Goal: Task Accomplishment & Management: Manage account settings

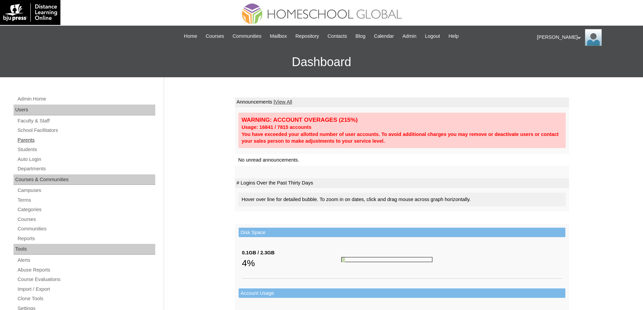
click at [68, 136] on link "Parents" at bounding box center [86, 140] width 138 height 8
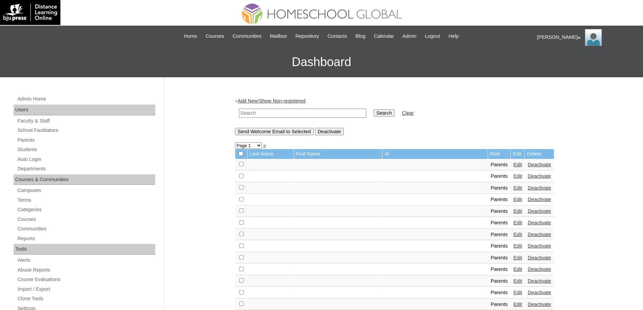
drag, startPoint x: 327, startPoint y: 114, endPoint x: 360, endPoint y: 114, distance: 33.1
click at [327, 114] on input "text" at bounding box center [302, 113] width 127 height 9
paste input "MHP0010-TECHPH2022"
type input "MHP0010-TECHPH2022"
click at [391, 114] on input "Search" at bounding box center [384, 112] width 21 height 7
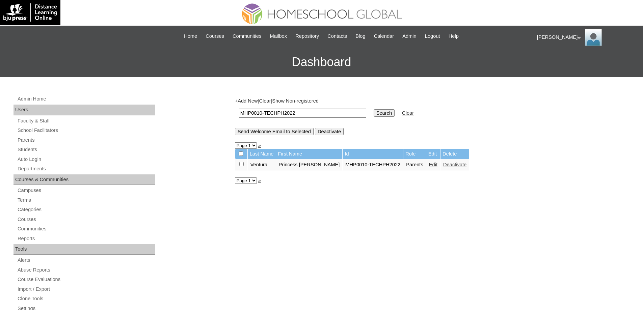
click at [429, 164] on link "Edit" at bounding box center [433, 164] width 8 height 5
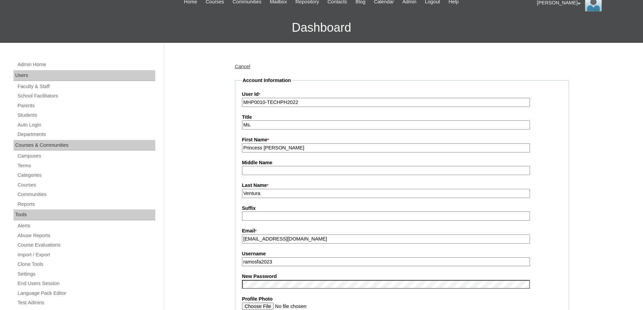
scroll to position [203, 0]
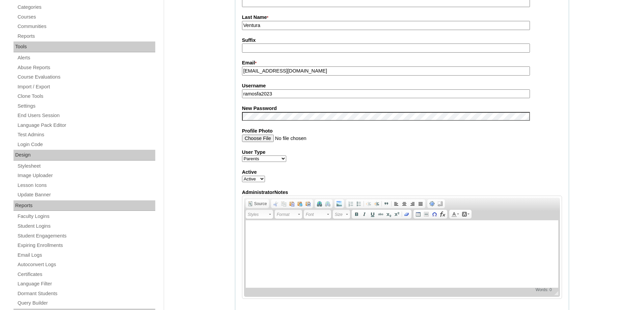
click at [219, 124] on div "Admin Home Users Faculty & Staff School Facilitators Parents Students Auto Logi…" at bounding box center [321, 275] width 643 height 801
click at [245, 99] on input "ramosfa2023" at bounding box center [386, 93] width 288 height 9
type input "ramosfa2023"
click at [232, 131] on div "Cancel Account Information User Id * MHP0010-TECHPH2022 Title Ms. First Name * …" at bounding box center [401, 281] width 338 height 787
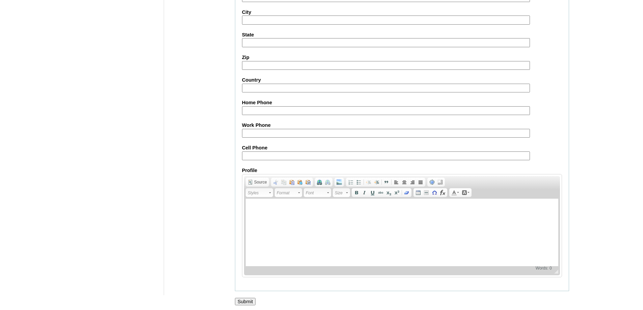
scroll to position [577, 0]
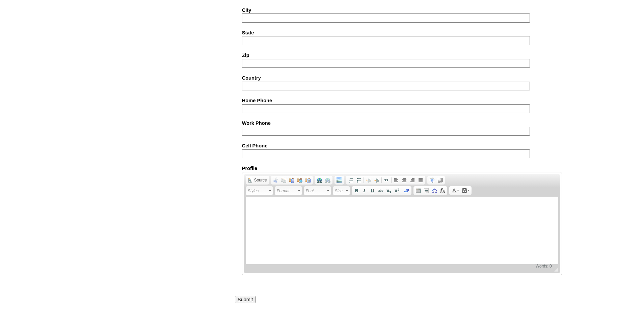
click at [239, 296] on input "Submit" at bounding box center [245, 299] width 21 height 7
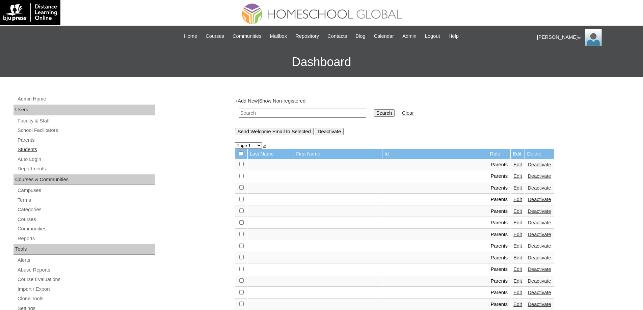
click at [81, 152] on link "Students" at bounding box center [86, 150] width 138 height 8
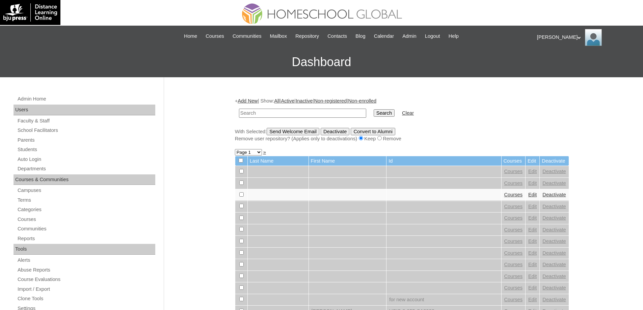
drag, startPoint x: 282, startPoint y: 113, endPoint x: 311, endPoint y: 113, distance: 28.7
click at [286, 113] on input "text" at bounding box center [302, 113] width 127 height 9
type input "MHS0013-TECHPH2022"
click at [382, 109] on input "Search" at bounding box center [384, 112] width 21 height 7
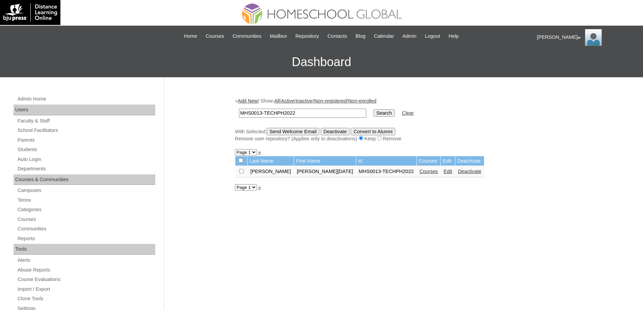
click at [444, 173] on link "Edit" at bounding box center [448, 171] width 8 height 5
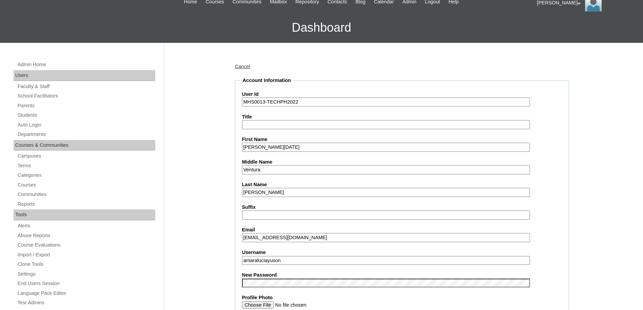
scroll to position [203, 0]
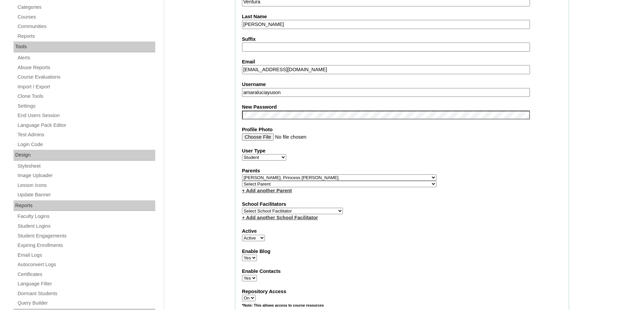
click at [255, 109] on label "New Password" at bounding box center [402, 107] width 320 height 7
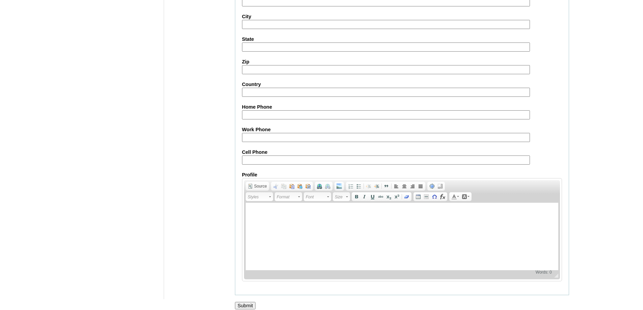
scroll to position [719, 0]
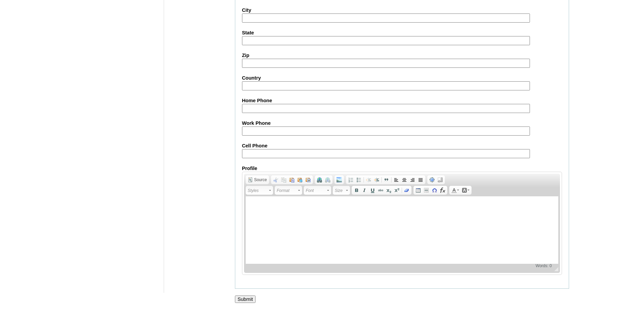
click at [240, 299] on input "Submit" at bounding box center [245, 299] width 21 height 7
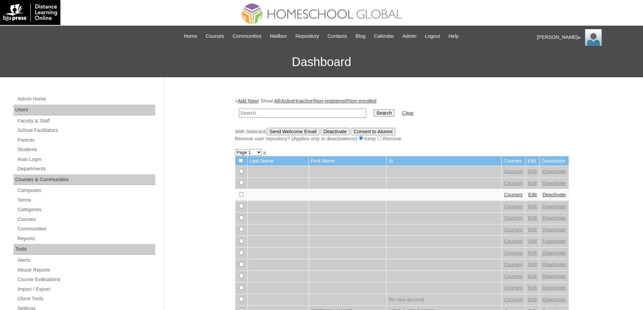
click at [269, 113] on input "text" at bounding box center [302, 113] width 127 height 9
paste input "MHS0013-TECHPH2022"
type input "MHS0013-TECHPH2022"
click at [385, 110] on input "Search" at bounding box center [384, 112] width 21 height 7
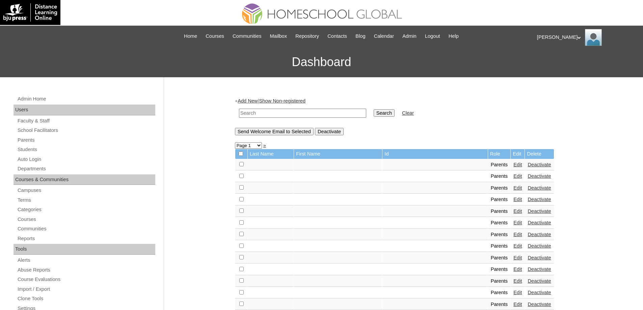
click at [292, 114] on input "text" at bounding box center [302, 113] width 127 height 9
paste input "MHP0010-TECHPH2022"
type input "MHP0010-TECHPH2022"
click at [389, 113] on input "Search" at bounding box center [384, 112] width 21 height 7
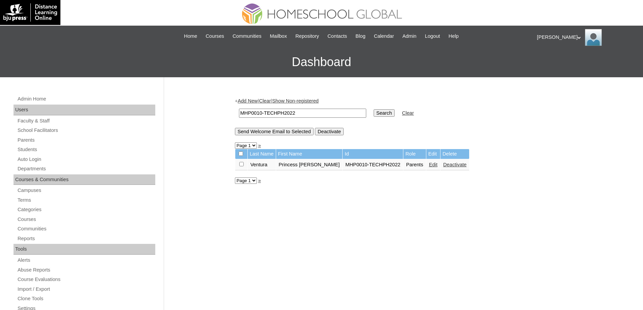
click at [429, 166] on link "Edit" at bounding box center [433, 164] width 8 height 5
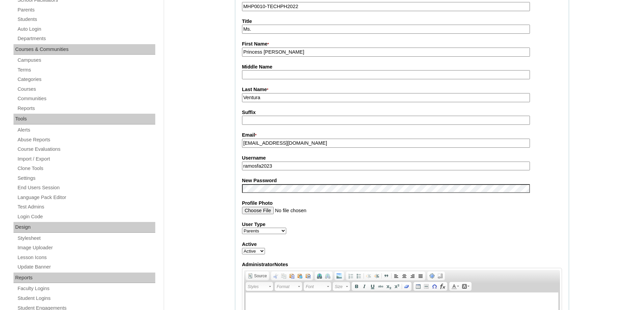
scroll to position [169, 0]
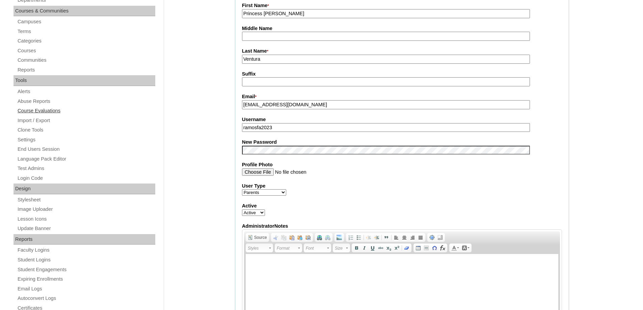
drag, startPoint x: 291, startPoint y: 126, endPoint x: 136, endPoint y: 114, distance: 156.1
click at [157, 115] on div "Admin Home Users Faculty & Staff School Facilitators Parents Students Auto Logi…" at bounding box center [321, 308] width 643 height 801
paste input "yusonP2025"
type input "yusonP2025"
click at [219, 176] on div "Admin Home Users Faculty & Staff School Facilitators Parents Students Auto Logi…" at bounding box center [321, 308] width 643 height 801
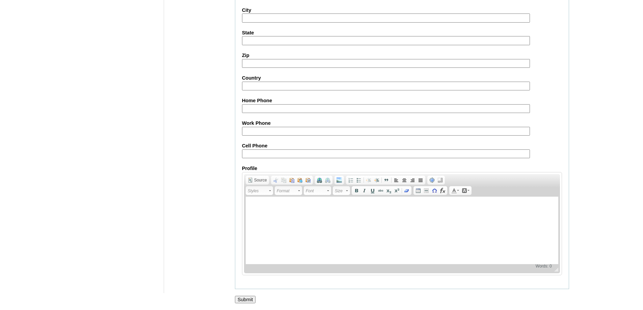
click at [246, 299] on input "Submit" at bounding box center [245, 299] width 21 height 7
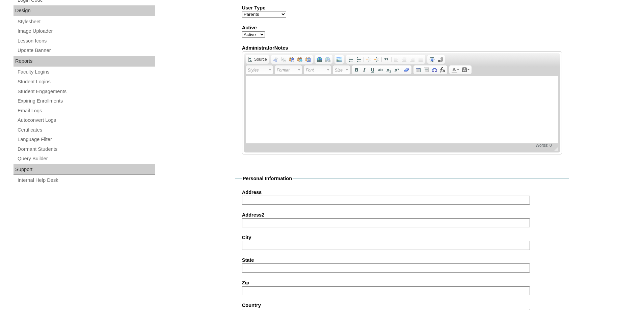
scroll to position [307, 0]
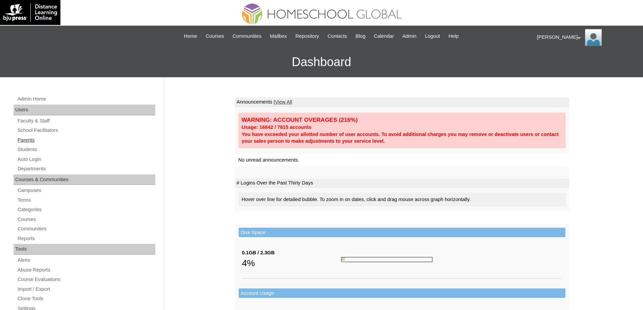
click at [76, 141] on link "Parents" at bounding box center [86, 140] width 138 height 8
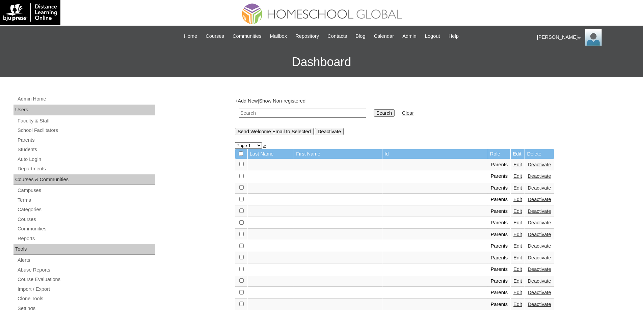
click at [319, 116] on input "text" at bounding box center [302, 113] width 127 height 9
paste input "MHP0204-TECHPH2025"
type input "MHP0204-TECHPH2025"
click at [380, 113] on input "Search" at bounding box center [384, 112] width 21 height 7
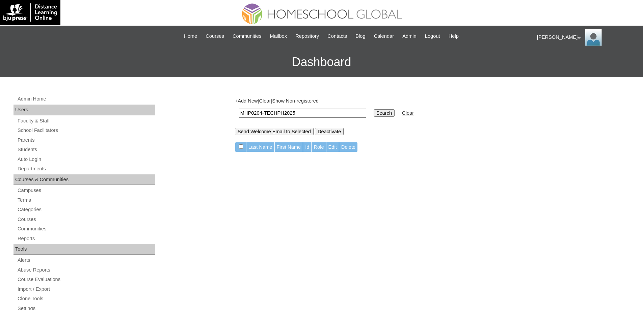
click at [257, 101] on link "Add New" at bounding box center [248, 100] width 20 height 5
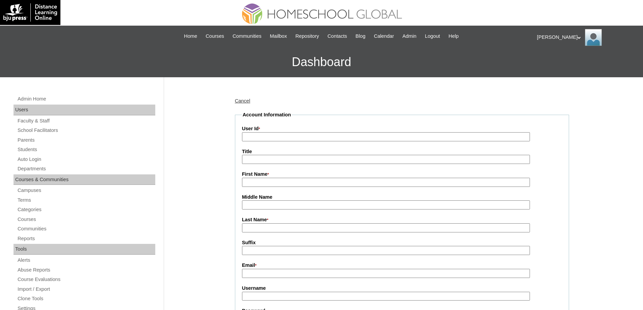
click at [266, 136] on input "User Id *" at bounding box center [386, 136] width 288 height 9
paste input "MHP0204-TECHPH2025"
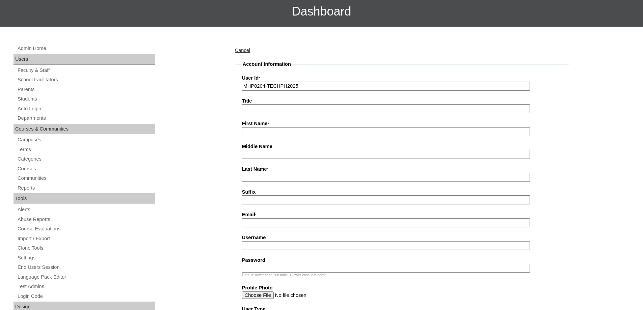
scroll to position [68, 0]
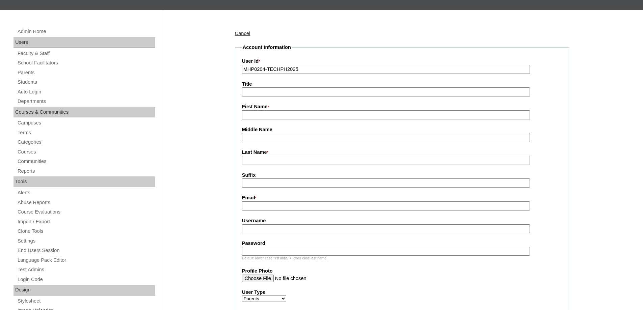
type input "MHP0204-TECHPH2025"
click at [264, 114] on input "First Name *" at bounding box center [386, 114] width 288 height 9
paste input "Alexis Beatrice"
type input "Alexis Beatrice"
click at [261, 161] on input "Last Name *" at bounding box center [386, 160] width 288 height 9
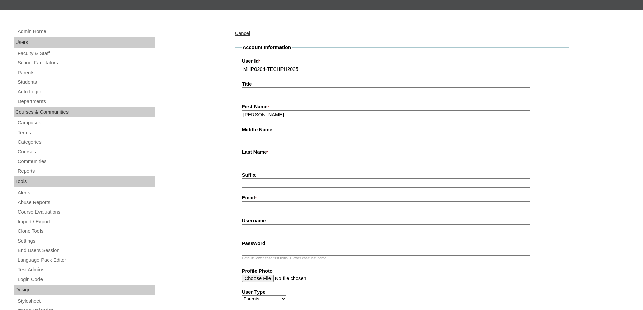
paste input "Ong"
type input "Ong"
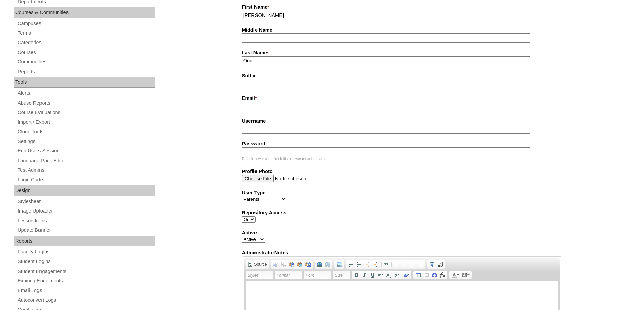
scroll to position [169, 0]
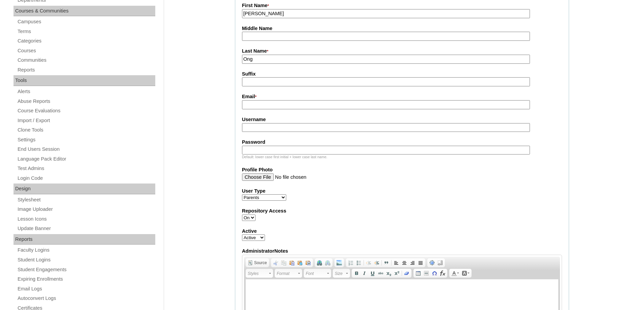
drag, startPoint x: 256, startPoint y: 110, endPoint x: 251, endPoint y: 103, distance: 8.6
click at [256, 109] on input "Email *" at bounding box center [386, 104] width 288 height 9
paste input "domagasalexis@gmail.com"
type input "domagasalexis@gmail.com"
click at [292, 131] on input "Username" at bounding box center [386, 127] width 288 height 9
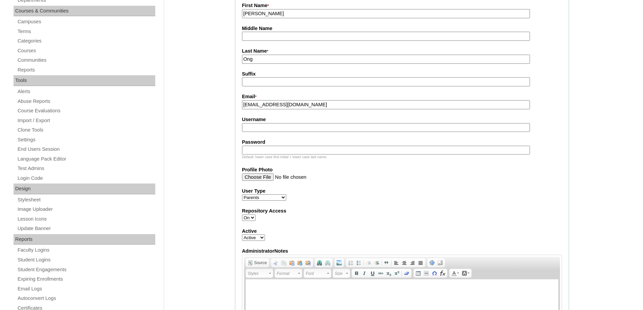
paste input "ongAB2025"
type input "ongAB2025"
click at [270, 155] on input "Password" at bounding box center [386, 150] width 288 height 9
paste input "techdAse865"
type input "techdAse865"
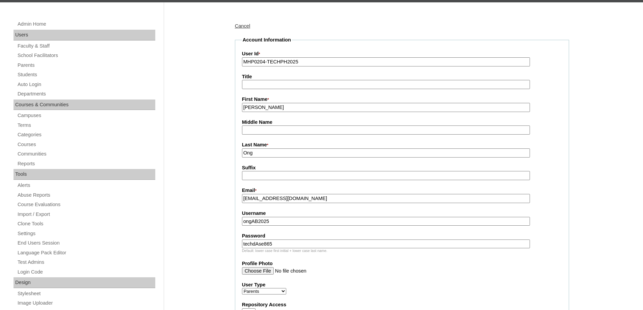
scroll to position [68, 0]
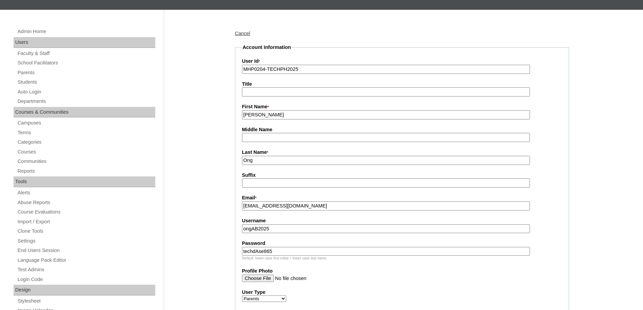
drag, startPoint x: 277, startPoint y: 163, endPoint x: 173, endPoint y: 145, distance: 105.0
type input "ONG"
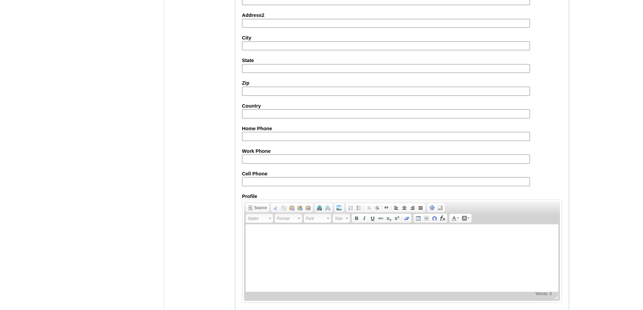
scroll to position [602, 0]
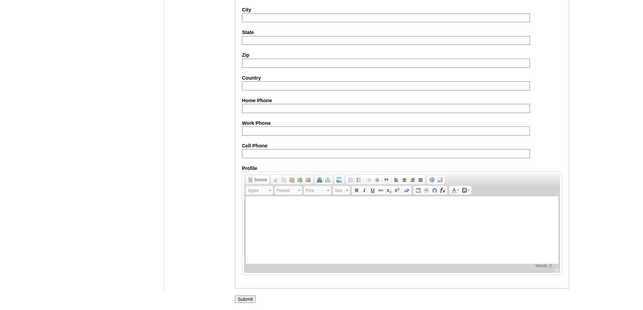
click at [257, 155] on input "Cell Phone" at bounding box center [386, 153] width 288 height 9
paste input "688-9673002518"
type input "688-9673002518"
click at [247, 298] on input "Submit" at bounding box center [245, 299] width 21 height 7
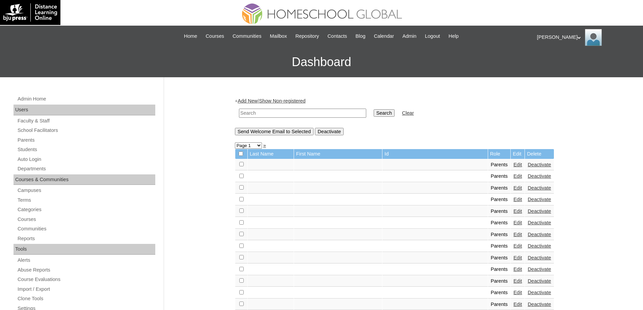
click at [46, 154] on div "Admin Home Users Faculty & Staff School Facilitators Parents Students Auto Logi…" at bounding box center [85, 313] width 150 height 437
click at [53, 148] on link "Students" at bounding box center [86, 150] width 138 height 8
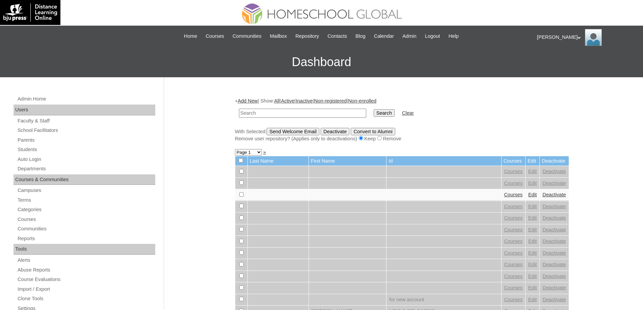
drag, startPoint x: 297, startPoint y: 115, endPoint x: 377, endPoint y: 115, distance: 79.0
click at [298, 115] on input "text" at bounding box center [302, 113] width 127 height 9
type input "MHS00302-TECHPH2025"
click at [388, 113] on input "Search" at bounding box center [384, 112] width 21 height 7
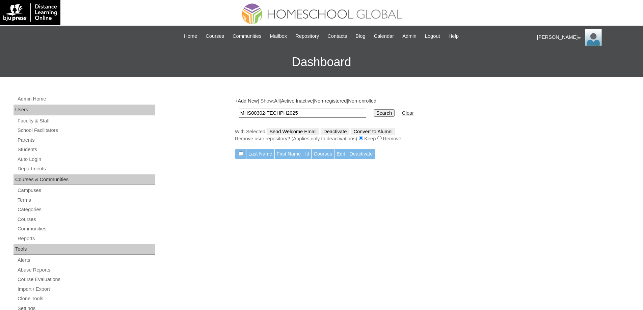
click at [258, 101] on link "Add New" at bounding box center [248, 100] width 20 height 5
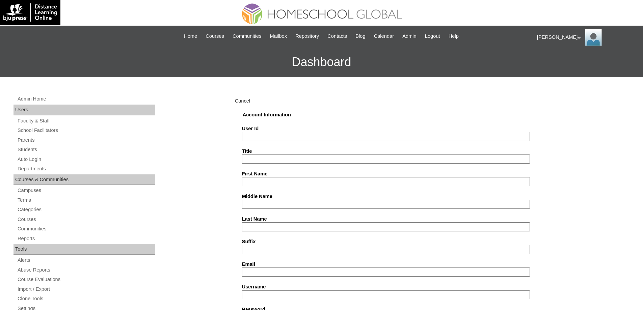
click at [263, 133] on input "User Id" at bounding box center [386, 136] width 288 height 9
paste input "MHS00302-TECHPH2025"
type input "MHS00302-TECHPH2025"
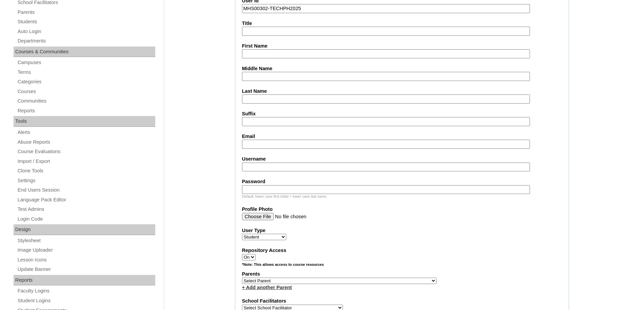
scroll to position [135, 0]
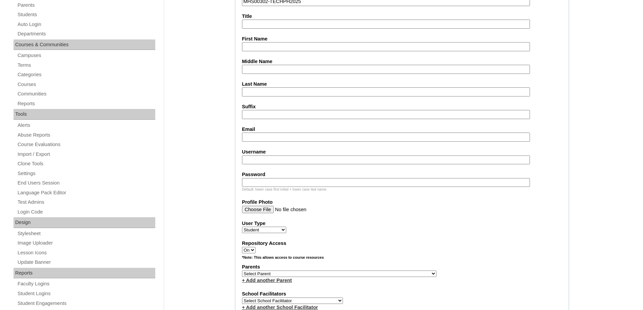
click at [254, 51] on input "First Name" at bounding box center [386, 46] width 288 height 9
drag, startPoint x: 253, startPoint y: 88, endPoint x: 250, endPoint y: 84, distance: 5.6
click at [253, 88] on input "Last Name" at bounding box center [386, 91] width 288 height 9
click at [251, 48] on input "First Name" at bounding box center [386, 46] width 288 height 9
paste input "Chuck"
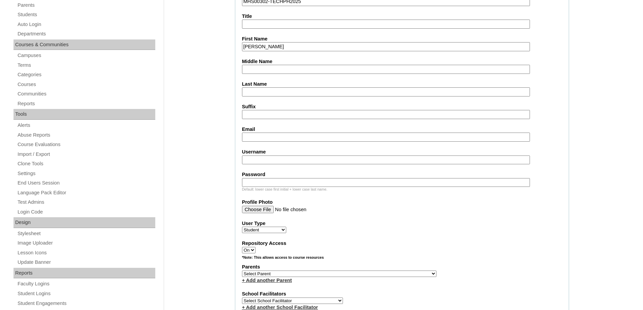
type input "Chuck"
click at [257, 70] on input "Middle Name" at bounding box center [386, 69] width 288 height 9
paste input "Domagas"
type input "Domagas"
drag, startPoint x: 251, startPoint y: 91, endPoint x: 247, endPoint y: 92, distance: 4.0
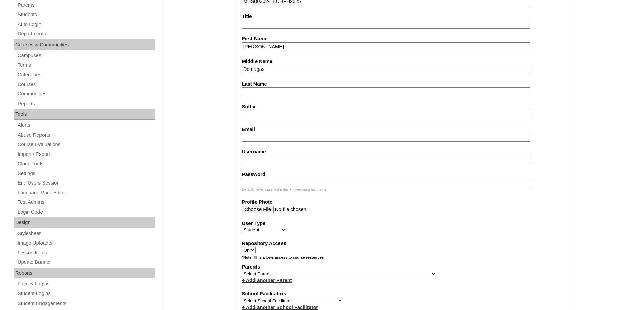
click at [251, 91] on input "Last Name" at bounding box center [386, 91] width 288 height 9
paste input "Ong"
type input "Ong"
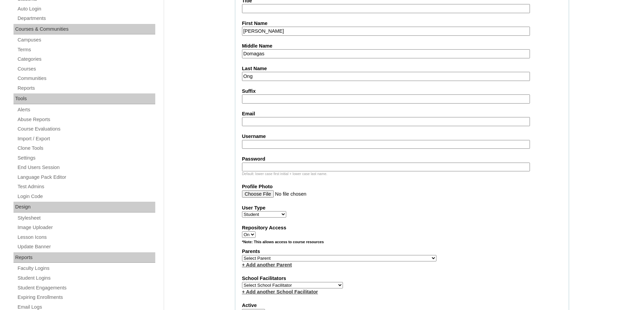
scroll to position [203, 0]
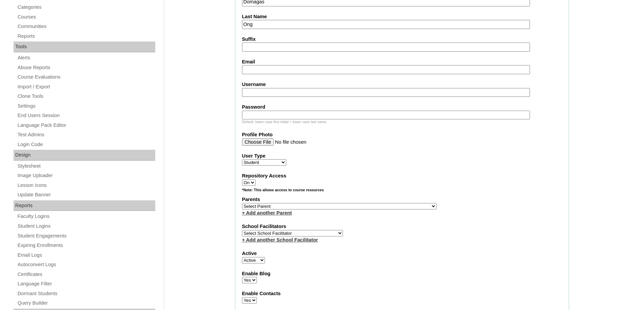
click at [261, 70] on input "Email" at bounding box center [386, 69] width 288 height 9
paste input "domagasalexis@gmail.com"
type input "domagasalexis@gmail.com"
click at [256, 93] on input "Username" at bounding box center [386, 92] width 288 height 9
paste input "ongAB2025"
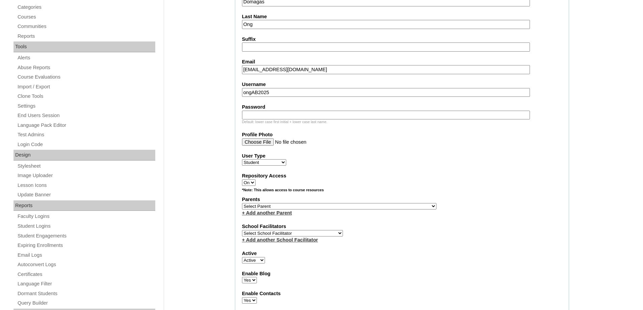
drag, startPoint x: 281, startPoint y: 94, endPoint x: 189, endPoint y: 75, distance: 93.8
paste input "chuckong"
type input "chuckong"
click at [291, 111] on input "Password" at bounding box center [386, 115] width 288 height 9
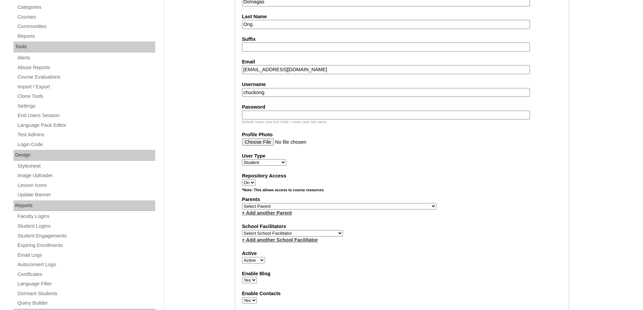
paste input "250006791"
type input "250006791"
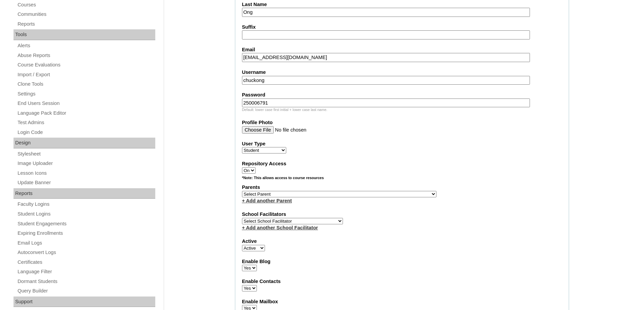
scroll to position [270, 0]
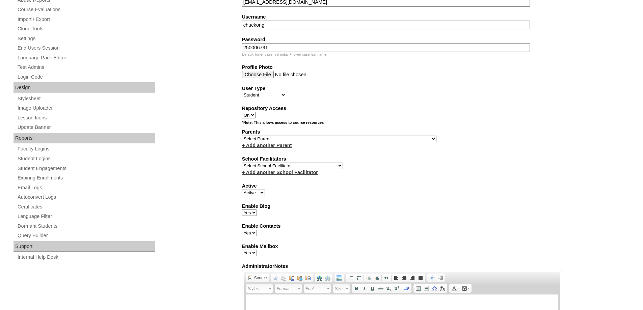
click at [252, 140] on select "Select Parent , , , , , , , , , , , , , , , , , , , , , , , , , , , , , , , , ,…" at bounding box center [339, 139] width 195 height 6
select select "43987"
click at [242, 136] on select "Select Parent , , , , , , , , , , , , , , , , , , , , , , , , , , , , , , , , ,…" at bounding box center [339, 139] width 195 height 6
click at [379, 185] on label "Active" at bounding box center [402, 186] width 320 height 7
click at [265, 190] on select "Active Inactive" at bounding box center [253, 193] width 23 height 6
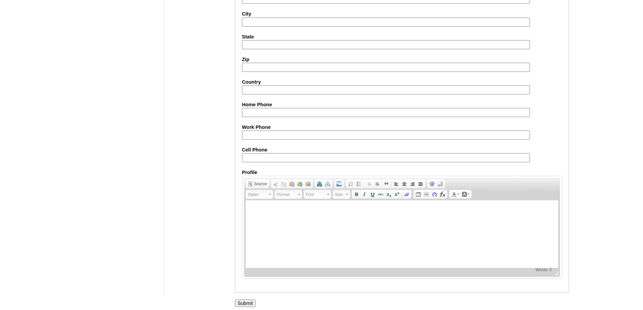
scroll to position [717, 0]
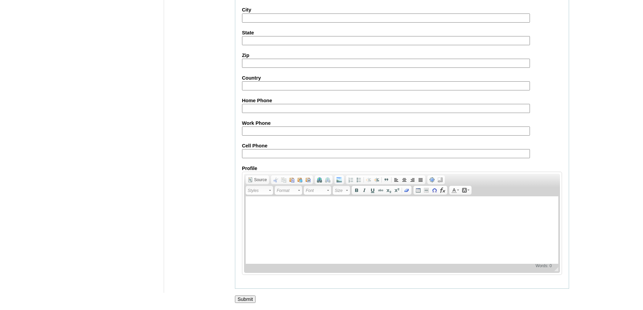
click at [247, 298] on input "Submit" at bounding box center [245, 299] width 21 height 7
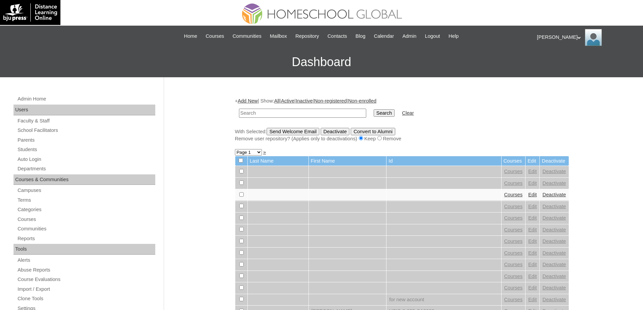
drag, startPoint x: 268, startPoint y: 113, endPoint x: 310, endPoint y: 110, distance: 41.6
click at [268, 113] on input "text" at bounding box center [302, 113] width 127 height 9
paste input "MHS00302-TECHPH2025"
type input "MHS00302-TECHPH2025"
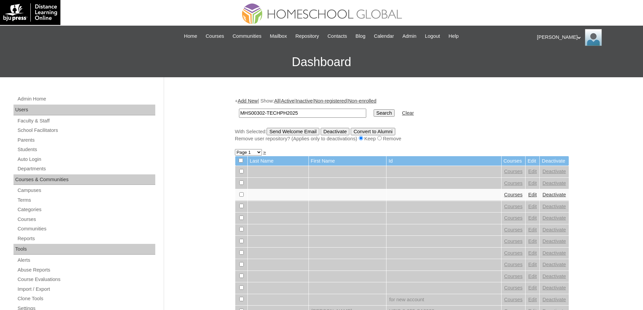
click at [398, 118] on td "Search" at bounding box center [384, 113] width 28 height 16
click at [393, 113] on input "Search" at bounding box center [384, 112] width 21 height 7
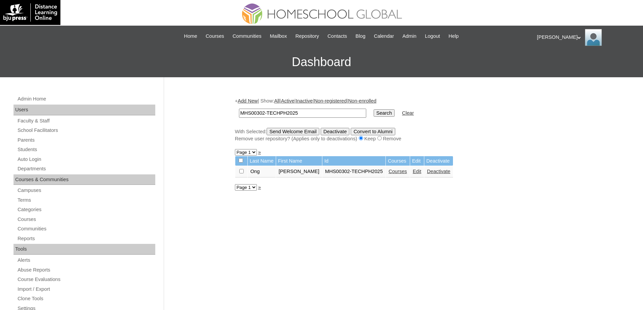
click at [391, 173] on link "Courses" at bounding box center [398, 171] width 19 height 5
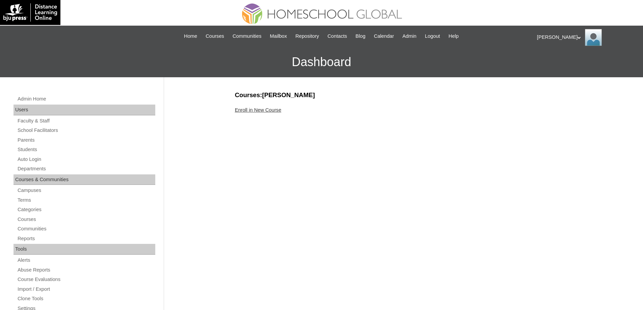
click at [277, 110] on link "Enroll in New Course" at bounding box center [258, 109] width 47 height 5
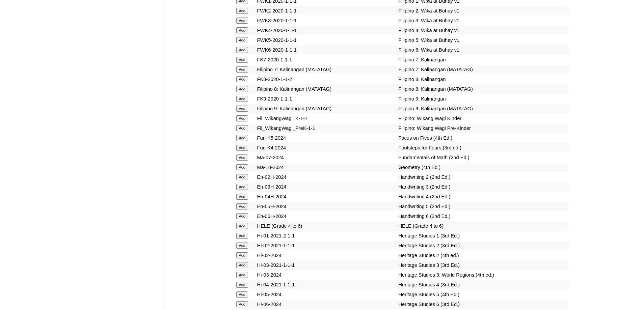
scroll to position [2265, 0]
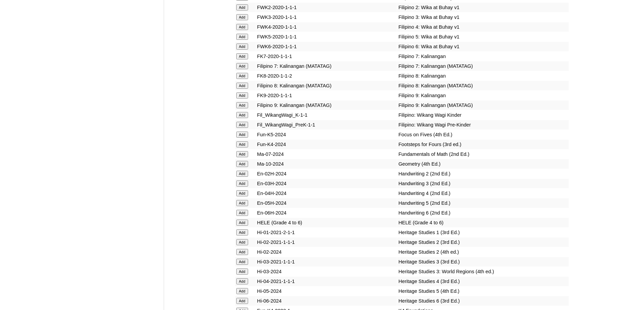
click at [243, 128] on input "Add" at bounding box center [242, 125] width 12 height 6
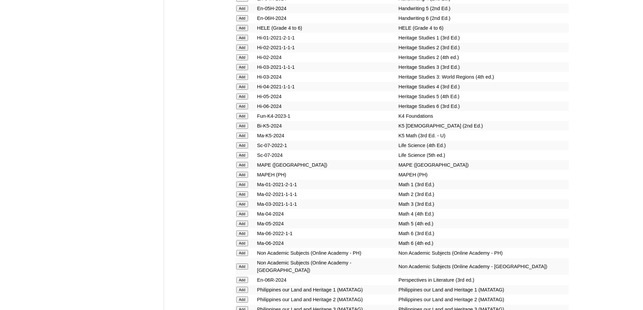
scroll to position [2468, 0]
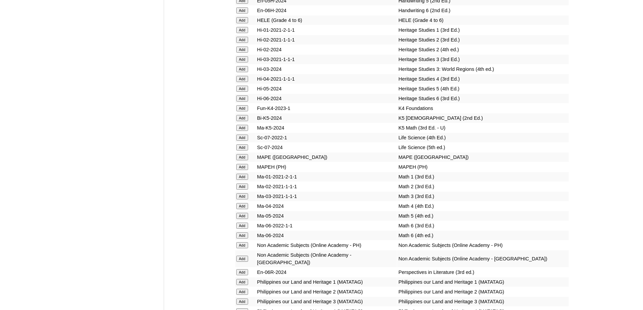
click at [251, 111] on form "Add" at bounding box center [245, 107] width 19 height 5
click at [243, 111] on input "Add" at bounding box center [242, 108] width 12 height 6
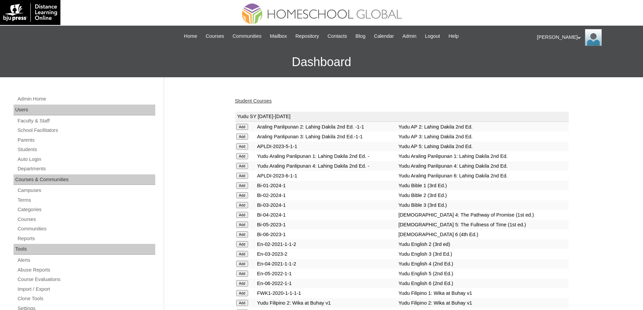
click at [257, 102] on link "Student Courses" at bounding box center [253, 100] width 37 height 5
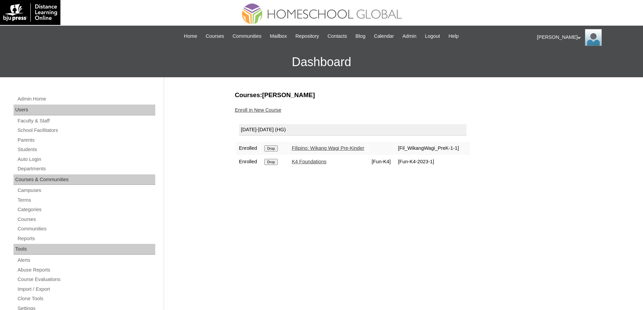
click at [276, 148] on input "Drop" at bounding box center [270, 149] width 13 height 6
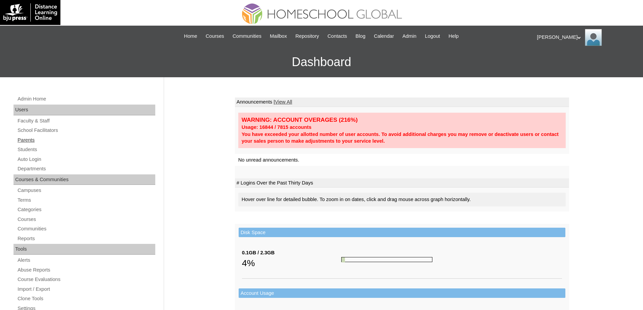
click at [40, 141] on link "Parents" at bounding box center [86, 140] width 138 height 8
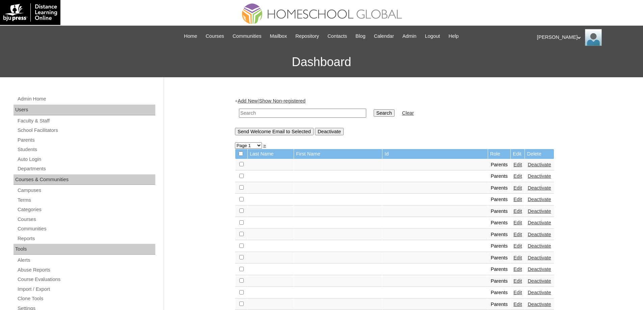
drag, startPoint x: 271, startPoint y: 114, endPoint x: 313, endPoint y: 114, distance: 42.2
click at [271, 114] on input "text" at bounding box center [302, 113] width 127 height 9
paste input "MHP00459-TECHPH2020"
type input "MHP00459-TECHPH2020"
click at [391, 118] on td "Search" at bounding box center [384, 113] width 28 height 16
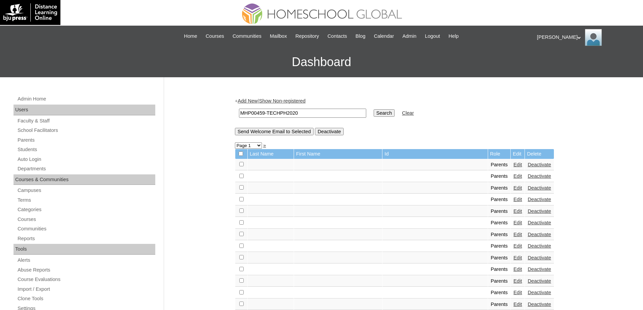
click at [390, 114] on input "Search" at bounding box center [384, 112] width 21 height 7
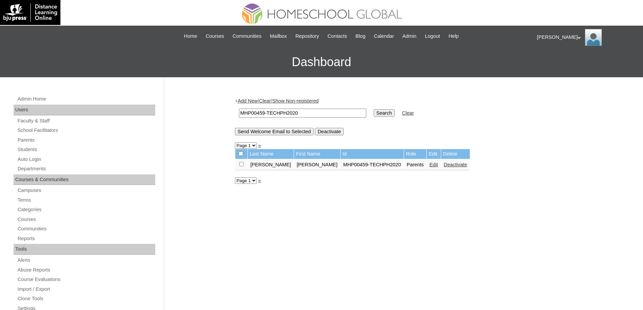
click at [430, 164] on link "Edit" at bounding box center [434, 164] width 8 height 5
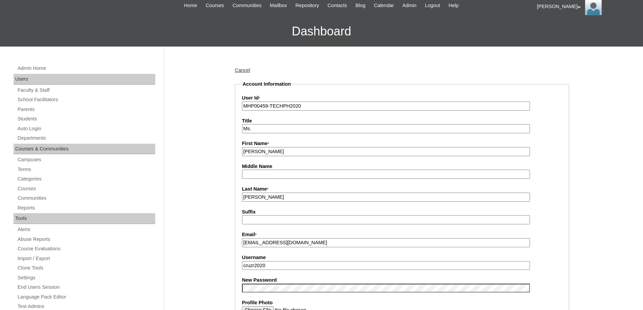
scroll to position [34, 0]
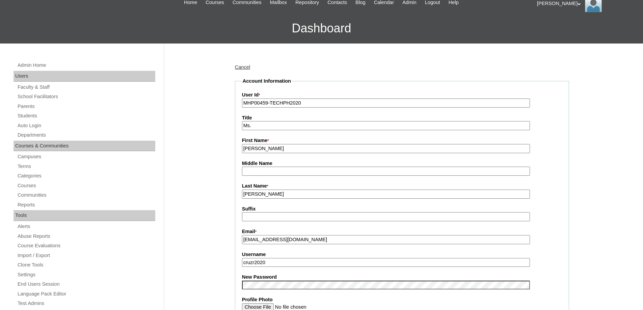
drag, startPoint x: 268, startPoint y: 196, endPoint x: 184, endPoint y: 193, distance: 83.8
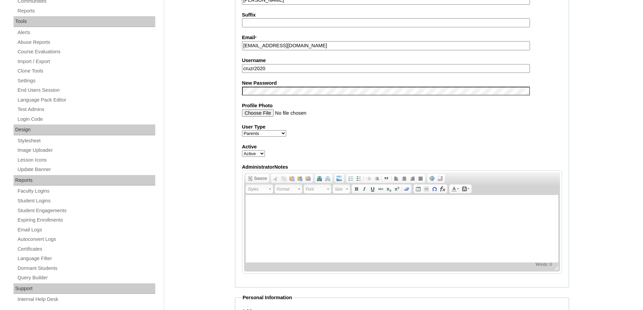
scroll to position [236, 0]
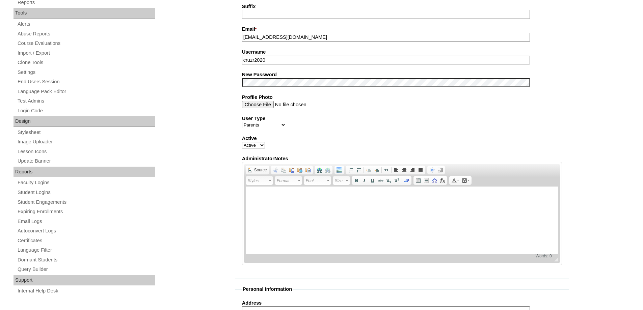
type input "[PERSON_NAME]"
click at [206, 102] on div "Admin Home Users Faculty & Staff School Facilitators Parents Students Auto Logi…" at bounding box center [321, 241] width 643 height 801
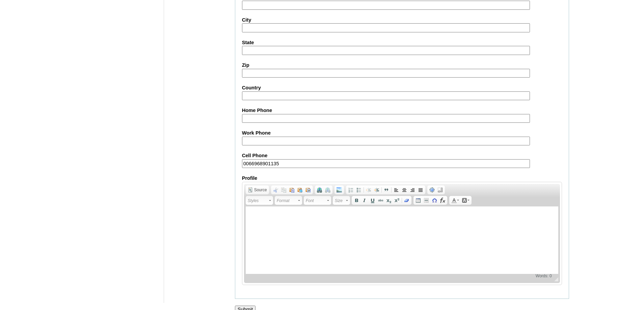
scroll to position [577, 0]
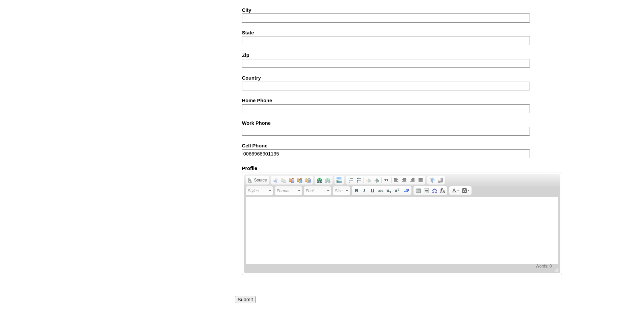
click at [254, 301] on input "Submit" at bounding box center [245, 299] width 21 height 7
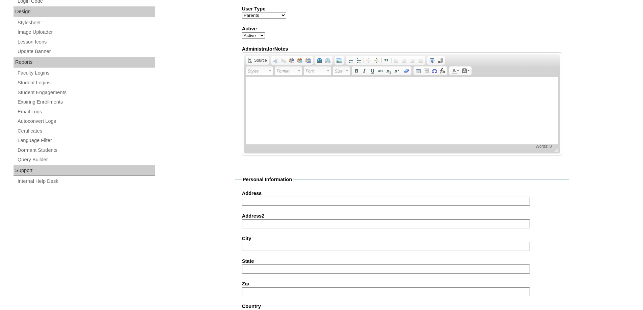
scroll to position [340, 0]
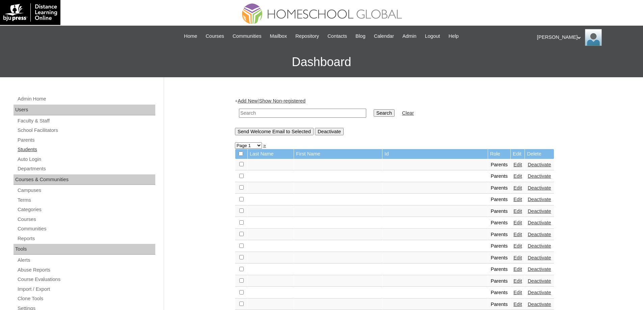
click at [56, 148] on link "Students" at bounding box center [86, 150] width 138 height 8
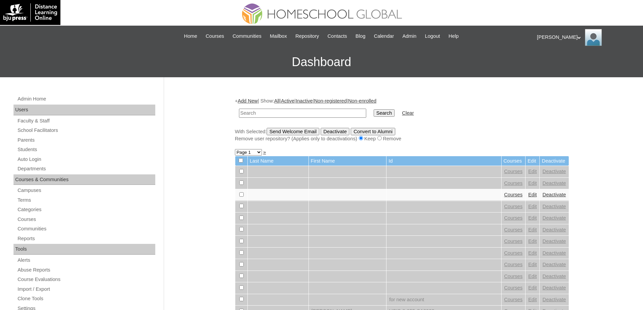
drag, startPoint x: 288, startPoint y: 112, endPoint x: 323, endPoint y: 116, distance: 35.4
click at [289, 112] on input "text" at bounding box center [302, 113] width 127 height 9
paste input "MHS00303-TECHPH2025"
type input "MHS00303-TECHPH2025"
click at [384, 115] on input "Search" at bounding box center [384, 112] width 21 height 7
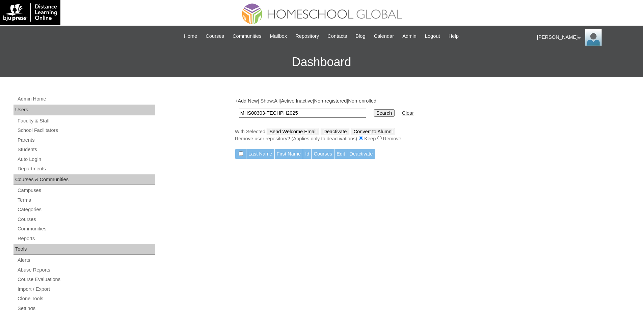
click at [248, 102] on link "Add New" at bounding box center [248, 100] width 20 height 5
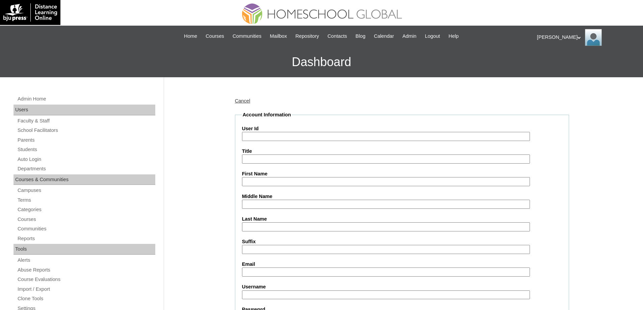
click at [275, 134] on input "User Id" at bounding box center [386, 136] width 288 height 9
paste input "MHS00303-TECHPH2025"
type input "MHS00303-TECHPH2025"
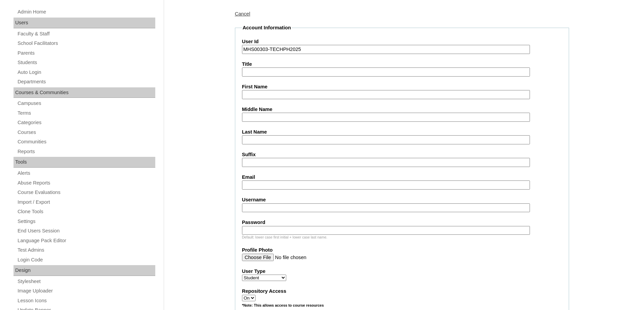
scroll to position [101, 0]
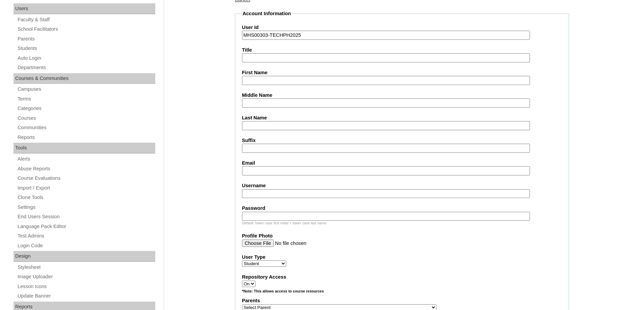
click at [248, 83] on input "First Name" at bounding box center [386, 80] width 288 height 9
click at [264, 78] on input "First Name" at bounding box center [386, 80] width 288 height 9
paste input "Axel Blake"
type input "Axel Blake"
drag, startPoint x: 276, startPoint y: 102, endPoint x: 270, endPoint y: 92, distance: 11.8
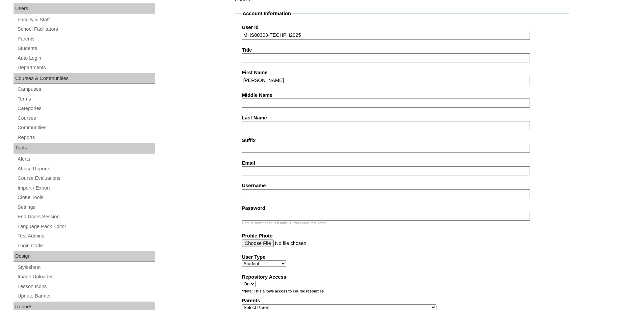
click at [276, 102] on input "Middle Name" at bounding box center [386, 103] width 288 height 9
click at [263, 125] on input "Last Name" at bounding box center [386, 125] width 288 height 9
paste input "Cruz"
type input "Cruz"
drag, startPoint x: 273, startPoint y: 102, endPoint x: 263, endPoint y: 106, distance: 10.1
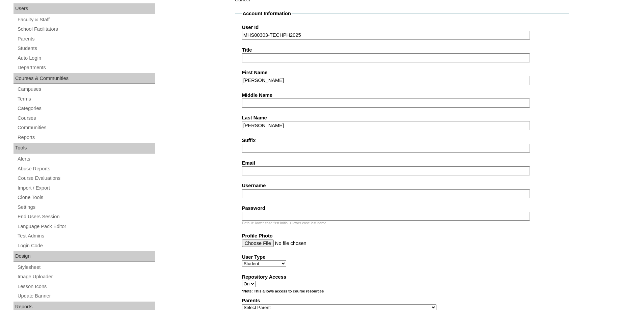
click at [273, 102] on input "Middle Name" at bounding box center [386, 103] width 288 height 9
paste input "Raip"
type input "Raip"
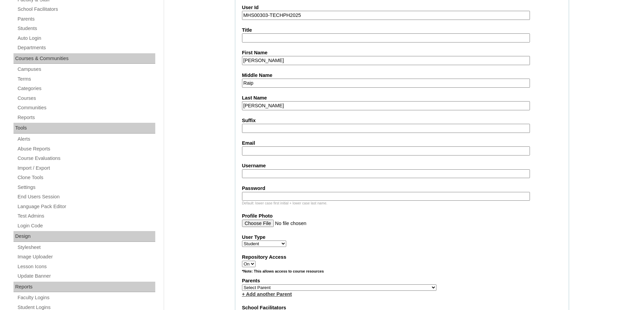
scroll to position [169, 0]
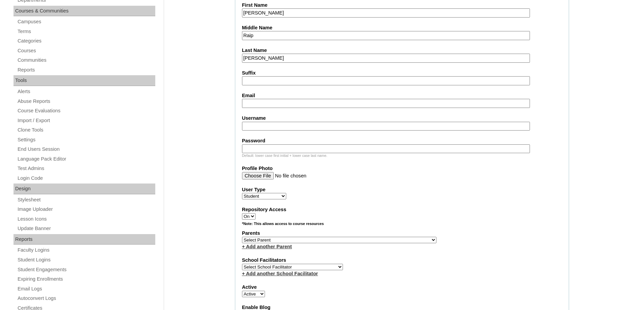
click at [246, 103] on input "Email" at bounding box center [386, 103] width 288 height 9
paste input "diannecruz20@gmail.com"
type input "diannecruz20@gmail.com"
click at [267, 132] on fieldset "Account Information User Id MHS00303-TECHPH2025 Title First Name Axel Blake Mid…" at bounding box center [402, 216] width 334 height 546
click at [259, 127] on input "Username" at bounding box center [386, 126] width 288 height 9
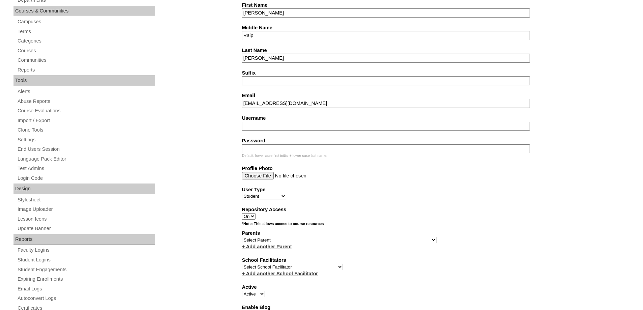
paste input "axelblakecruz"
type input "axelblakecruz"
drag, startPoint x: 275, startPoint y: 149, endPoint x: 270, endPoint y: 150, distance: 4.1
click at [275, 149] on input "Password" at bounding box center [386, 149] width 288 height 9
paste input "250006795"
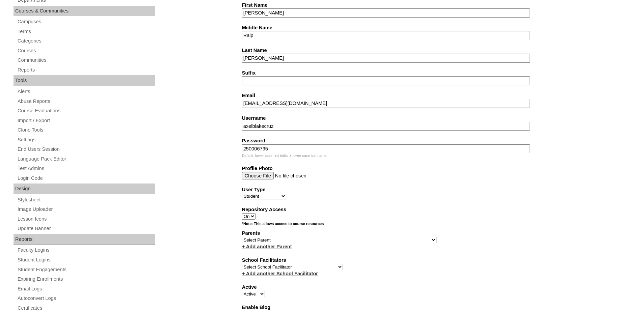
type input "250006795"
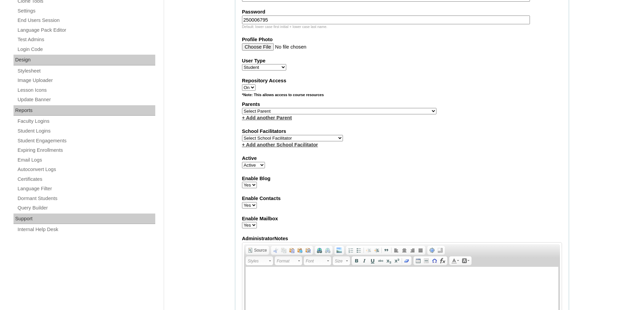
scroll to position [304, 0]
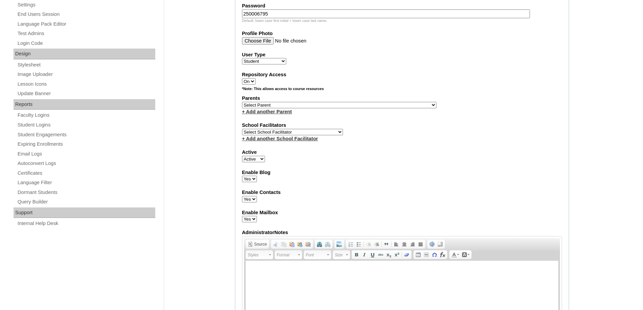
click at [260, 103] on select "Select Parent , , , , , , , , , , , , , , , , , , , , , , , , , , , , , , , , ,…" at bounding box center [339, 105] width 195 height 6
click at [277, 103] on select "Select Parent , , , , , , , , , , , , , , , , , , , , , , , , , , , , , , , , ,…" at bounding box center [339, 105] width 195 height 6
select select "23390"
click at [242, 102] on select "Select Parent , , , , , , , , , , , , , , , , , , , , , , , , , , , , , , , , ,…" at bounding box center [339, 105] width 195 height 6
click at [393, 148] on fieldset "Account Information User Id MHS00303-TECHPH2025 Title First Name Axel Blake Mid…" at bounding box center [402, 81] width 334 height 546
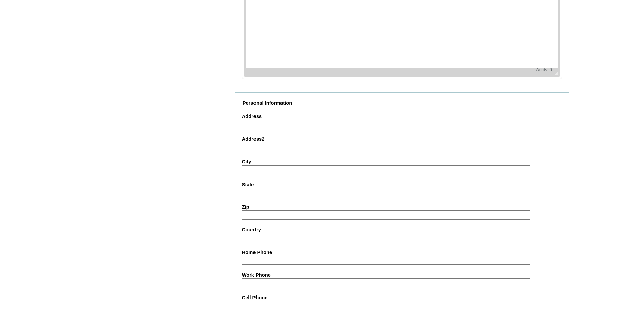
scroll to position [717, 0]
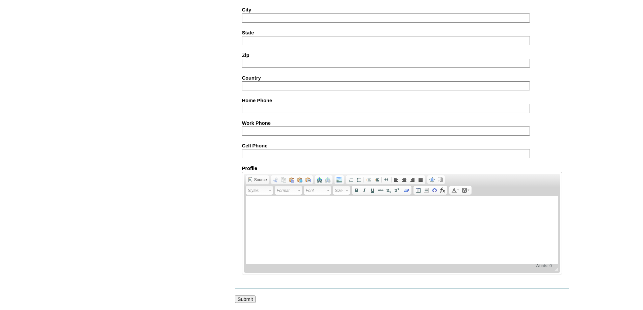
click at [245, 296] on input "Submit" at bounding box center [245, 299] width 21 height 7
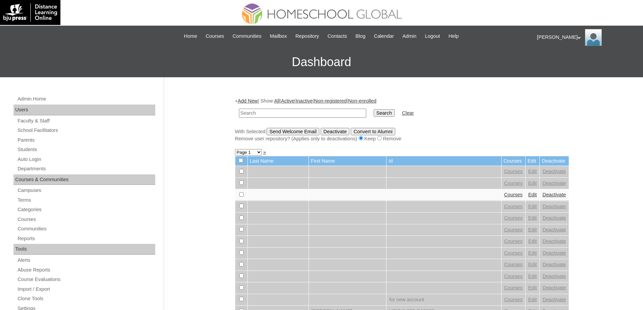
drag, startPoint x: 301, startPoint y: 116, endPoint x: 321, endPoint y: 117, distance: 20.3
click at [301, 116] on input "text" at bounding box center [302, 113] width 127 height 9
paste input "MHS00303-TECHPH2025"
type input "MHS00303-TECHPH2025"
click at [387, 117] on input "Search" at bounding box center [384, 112] width 21 height 7
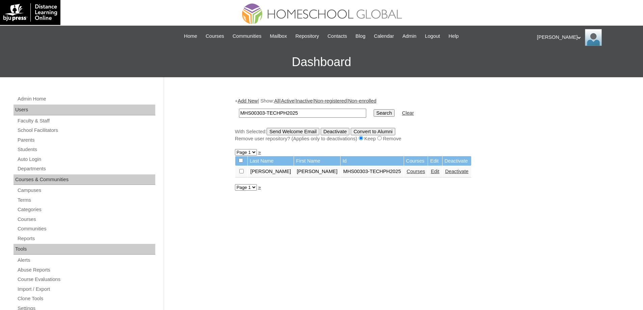
click at [407, 174] on link "Courses" at bounding box center [416, 171] width 19 height 5
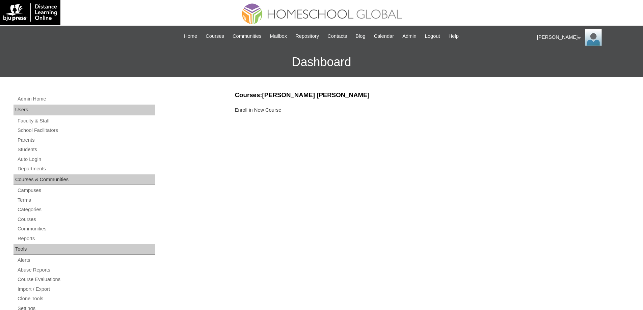
click at [278, 111] on link "Enroll in New Course" at bounding box center [258, 109] width 47 height 5
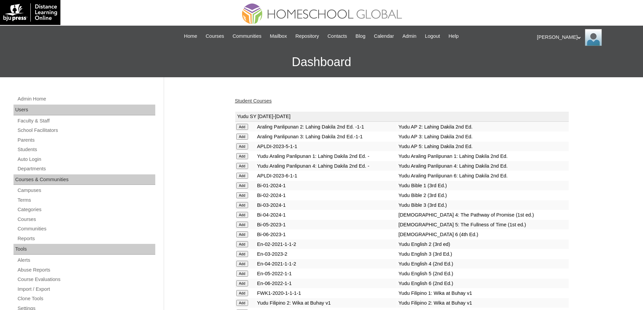
click at [258, 100] on link "Student Courses" at bounding box center [253, 100] width 37 height 5
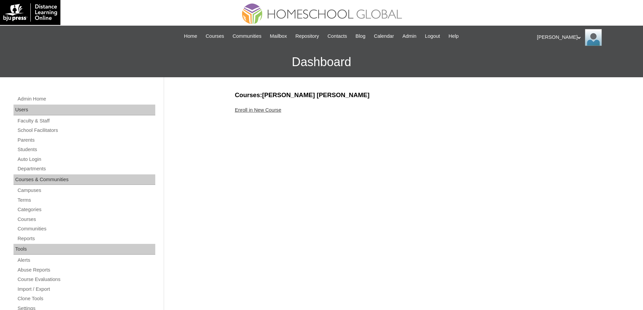
click at [249, 110] on link "Enroll in New Course" at bounding box center [258, 109] width 47 height 5
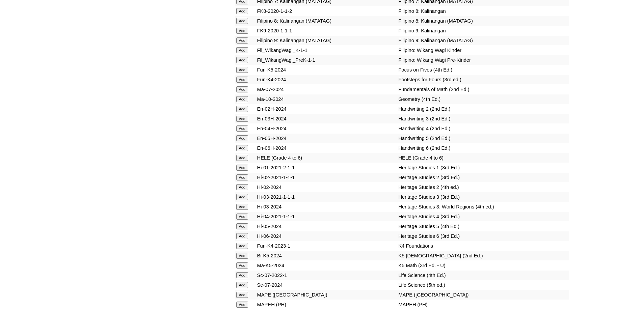
scroll to position [2414, 0]
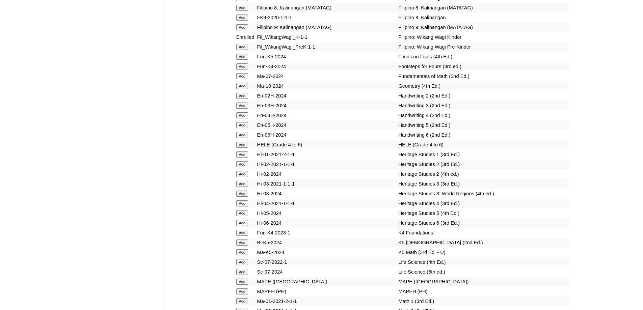
scroll to position [2354, 0]
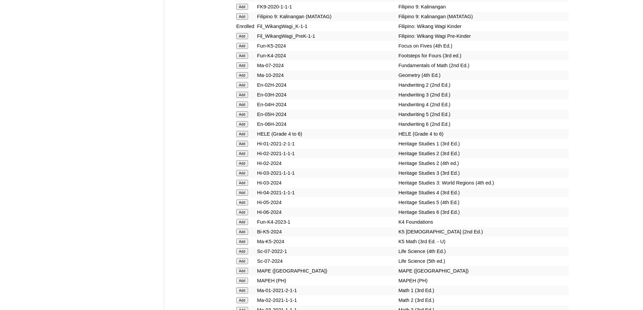
click at [245, 49] on input "Add" at bounding box center [242, 46] width 12 height 6
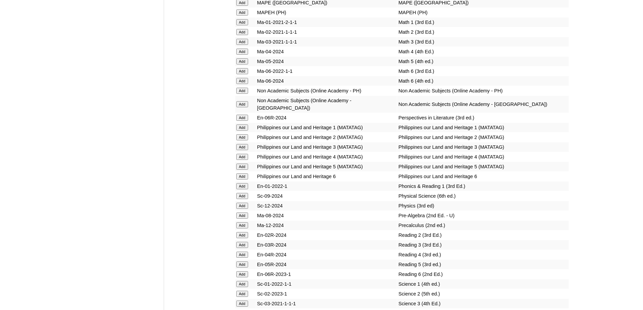
scroll to position [2793, 0]
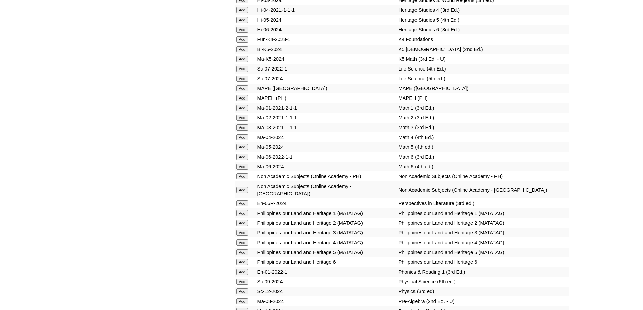
scroll to position [2548, 0]
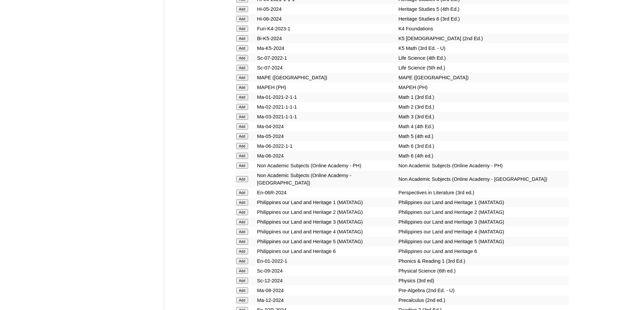
click at [246, 42] on input "Add" at bounding box center [242, 38] width 12 height 6
click at [246, 51] on input "Add" at bounding box center [242, 48] width 12 height 6
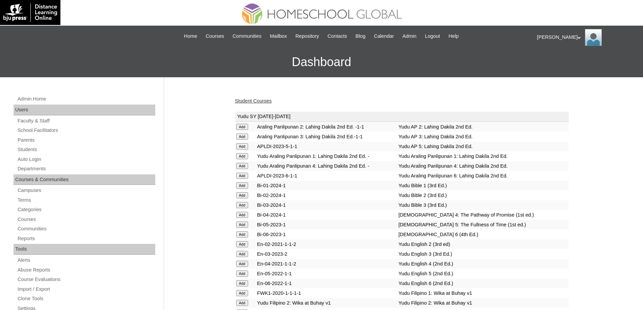
click at [264, 99] on link "Student Courses" at bounding box center [253, 100] width 37 height 5
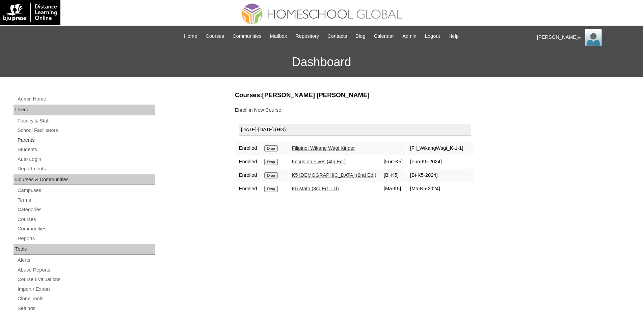
click at [40, 139] on link "Parents" at bounding box center [86, 140] width 138 height 8
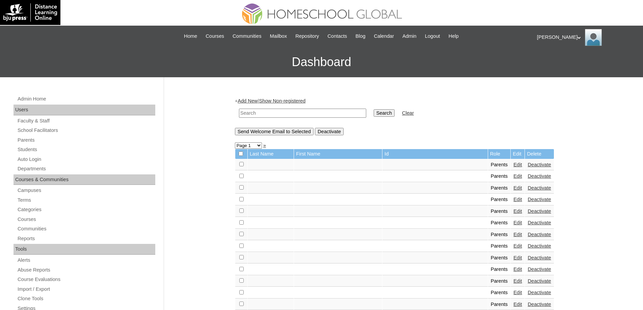
click at [327, 115] on input "text" at bounding box center [302, 113] width 127 height 9
paste input "MHP0176-TECHPH2024"
type input "MHP0176-TECHPH2024"
click at [381, 116] on input "Search" at bounding box center [384, 112] width 21 height 7
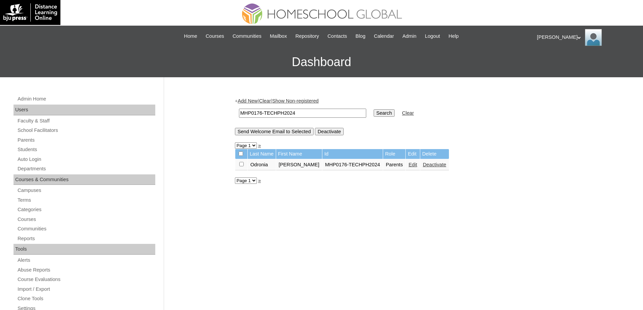
click at [409, 165] on link "Edit" at bounding box center [413, 164] width 8 height 5
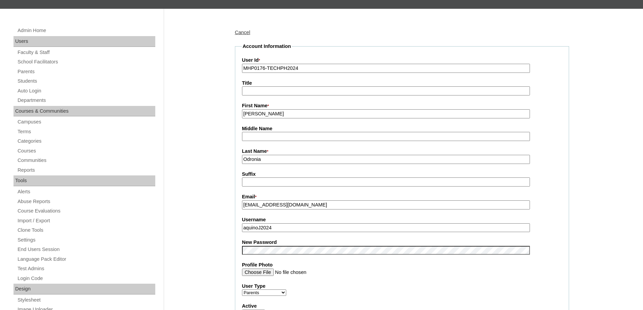
scroll to position [203, 0]
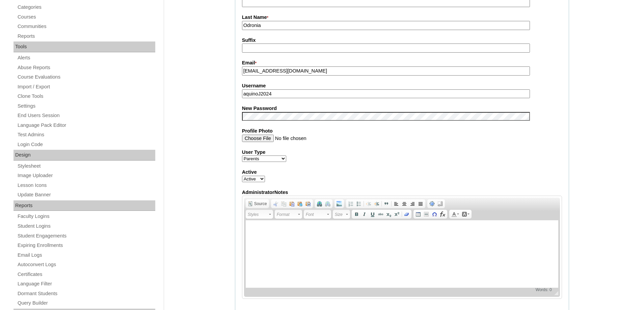
click at [222, 132] on div "Admin Home Users Faculty & Staff School Facilitators Parents Students Auto Logi…" at bounding box center [321, 275] width 643 height 801
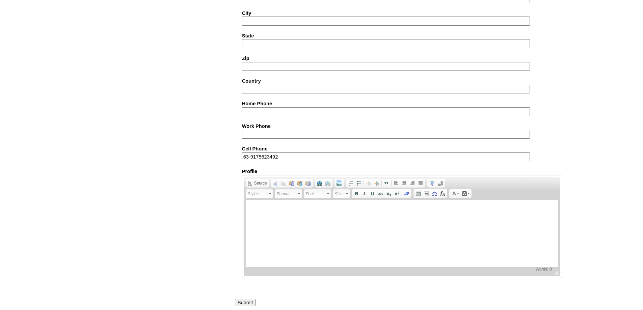
scroll to position [577, 0]
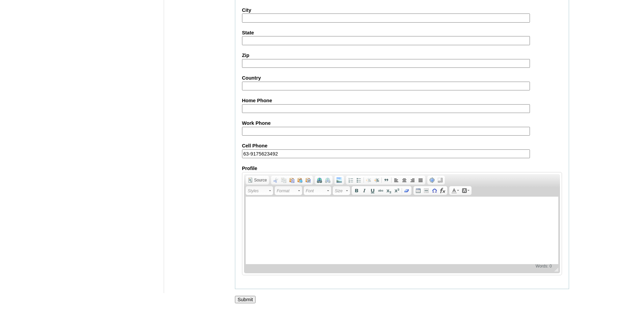
click at [245, 298] on input "Submit" at bounding box center [245, 299] width 21 height 7
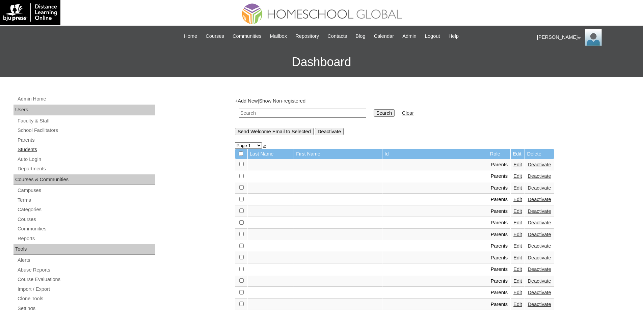
click at [61, 148] on link "Students" at bounding box center [86, 150] width 138 height 8
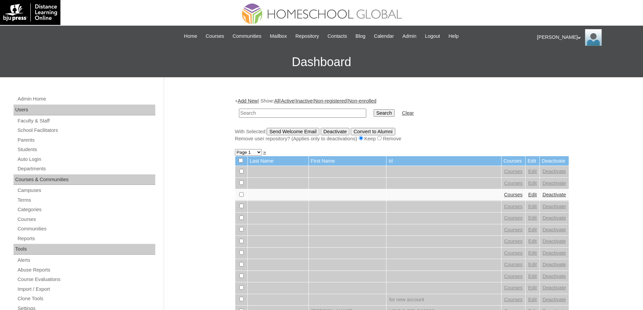
drag, startPoint x: 0, startPoint y: 0, endPoint x: 324, endPoint y: 115, distance: 344.1
click at [314, 114] on input "text" at bounding box center [302, 113] width 127 height 9
type input "MHS0204-TECHPH2024"
click at [385, 111] on input "Search" at bounding box center [384, 112] width 21 height 7
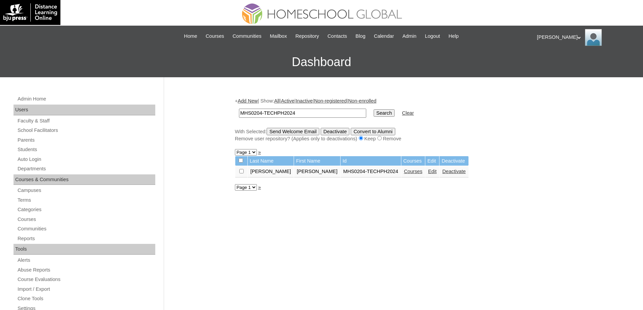
click at [404, 171] on link "Courses" at bounding box center [413, 171] width 19 height 5
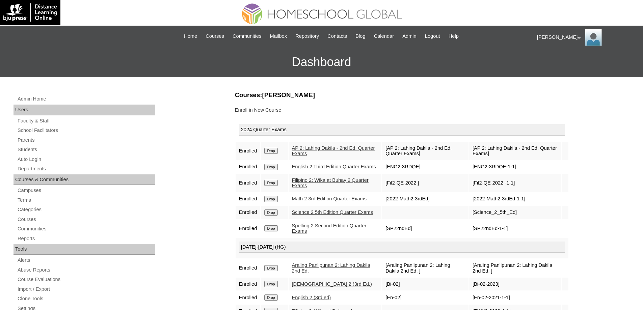
drag, startPoint x: 269, startPoint y: 151, endPoint x: 352, endPoint y: 26, distance: 150.0
click at [269, 151] on input "Drop" at bounding box center [270, 151] width 13 height 6
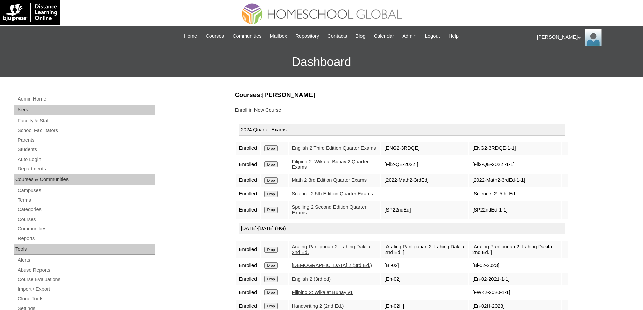
click at [276, 152] on input "Drop" at bounding box center [270, 149] width 13 height 6
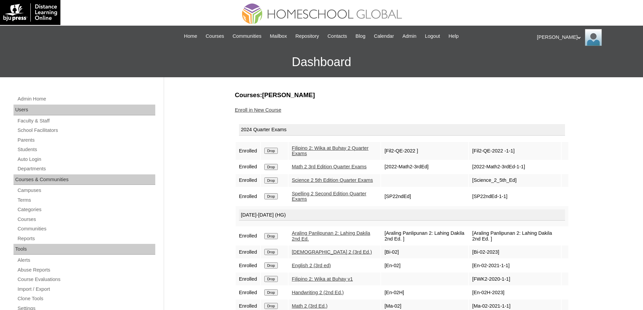
click at [275, 151] on input "Drop" at bounding box center [270, 151] width 13 height 6
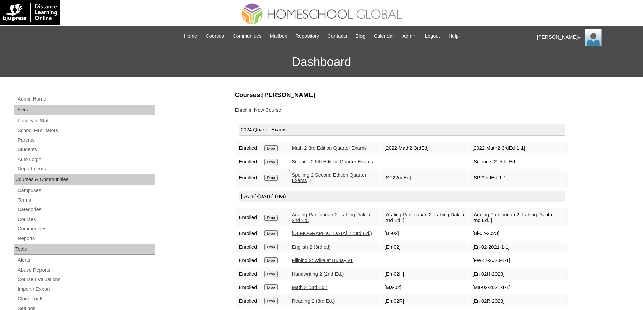
drag, startPoint x: 0, startPoint y: 0, endPoint x: 354, endPoint y: 23, distance: 354.3
click at [275, 149] on input "Drop" at bounding box center [270, 149] width 13 height 6
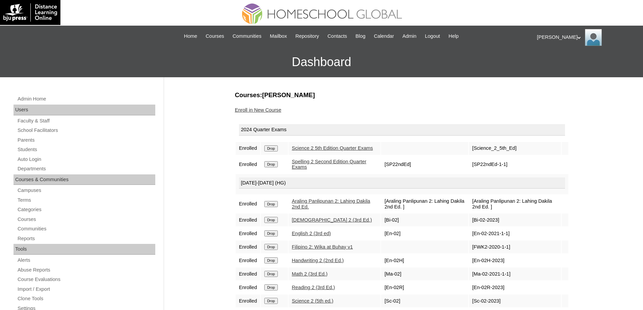
click at [278, 150] on input "Drop" at bounding box center [270, 149] width 13 height 6
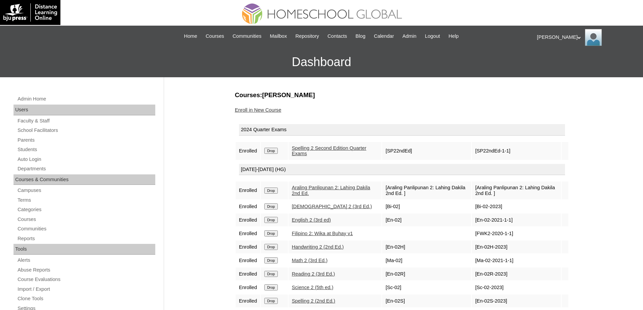
click at [275, 151] on input "Drop" at bounding box center [270, 151] width 13 height 6
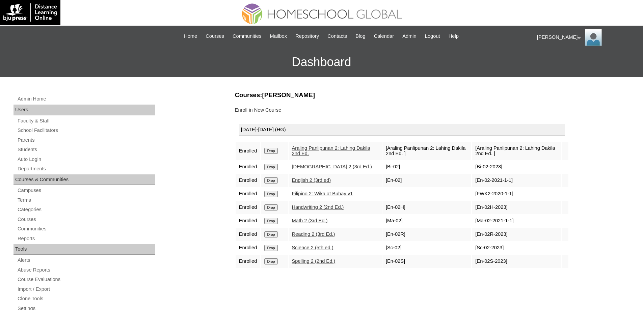
click at [277, 150] on input "Drop" at bounding box center [270, 151] width 13 height 6
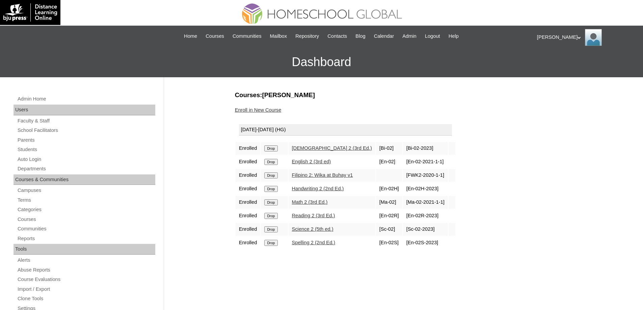
drag, startPoint x: 0, startPoint y: 0, endPoint x: 355, endPoint y: 22, distance: 355.6
click at [274, 150] on input "Drop" at bounding box center [270, 149] width 13 height 6
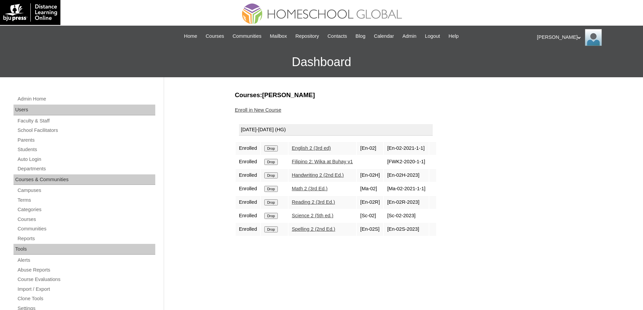
drag, startPoint x: 0, startPoint y: 0, endPoint x: 276, endPoint y: 148, distance: 313.2
click at [276, 148] on input "Drop" at bounding box center [270, 149] width 13 height 6
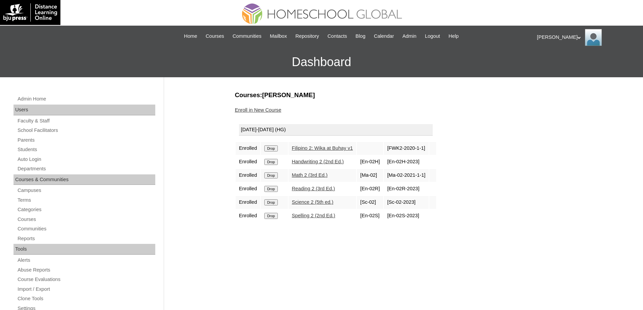
click at [277, 148] on input "Drop" at bounding box center [270, 149] width 13 height 6
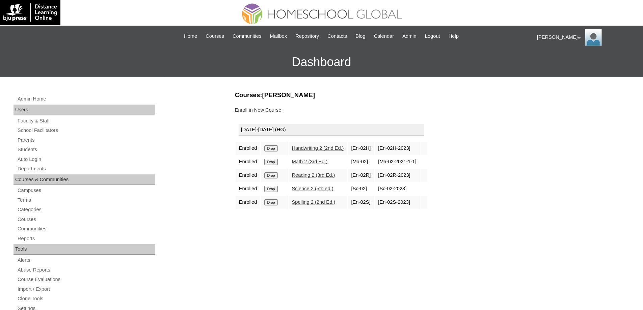
click at [275, 151] on input "Drop" at bounding box center [270, 149] width 13 height 6
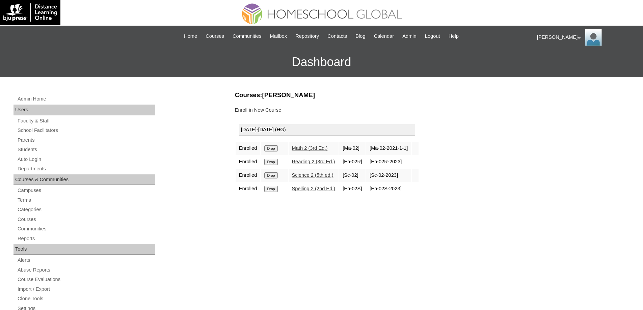
click at [268, 151] on input "Drop" at bounding box center [270, 149] width 13 height 6
drag, startPoint x: 0, startPoint y: 0, endPoint x: 359, endPoint y: 23, distance: 359.7
click at [275, 147] on input "Drop" at bounding box center [270, 149] width 13 height 6
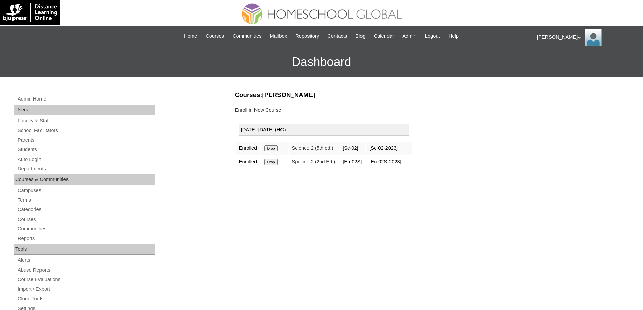
click at [272, 148] on input "Drop" at bounding box center [270, 149] width 13 height 6
click at [276, 148] on input "Drop" at bounding box center [270, 149] width 13 height 6
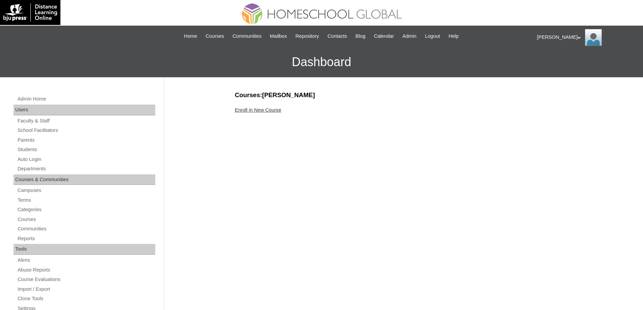
click at [275, 112] on link "Enroll in New Course" at bounding box center [258, 109] width 47 height 5
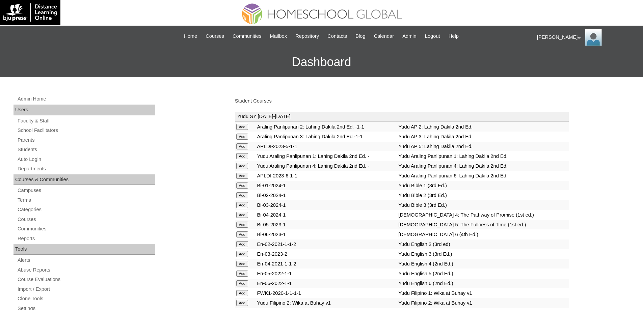
click at [242, 102] on link "Student Courses" at bounding box center [253, 100] width 37 height 5
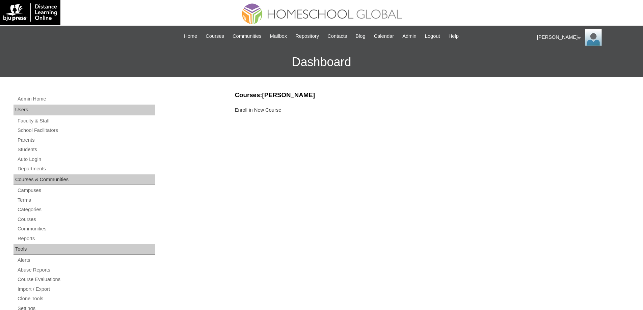
click at [288, 110] on div "Enroll in New Course" at bounding box center [402, 110] width 334 height 7
click at [282, 110] on link "Enroll in New Course" at bounding box center [258, 109] width 47 height 5
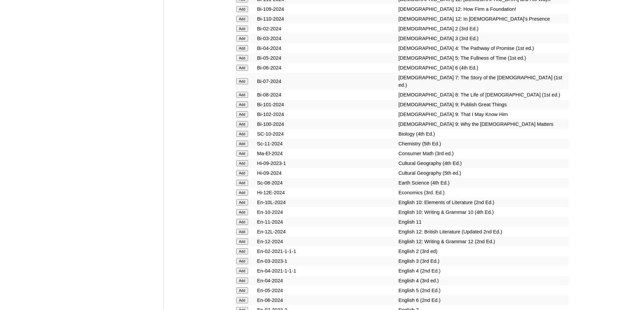
scroll to position [1916, 0]
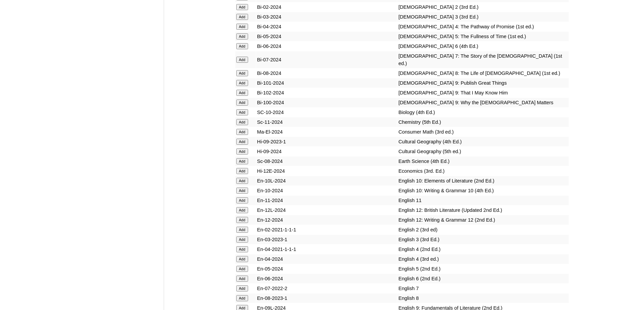
click at [244, 20] on input "Add" at bounding box center [242, 17] width 12 height 6
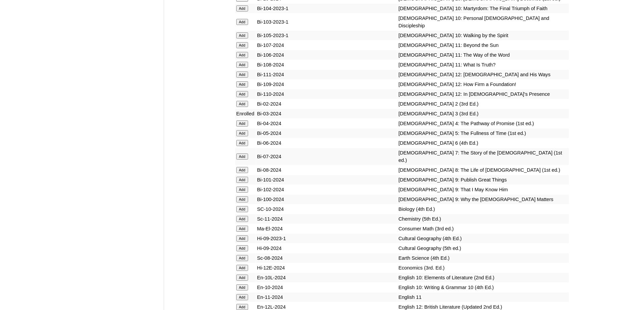
scroll to position [1815, 0]
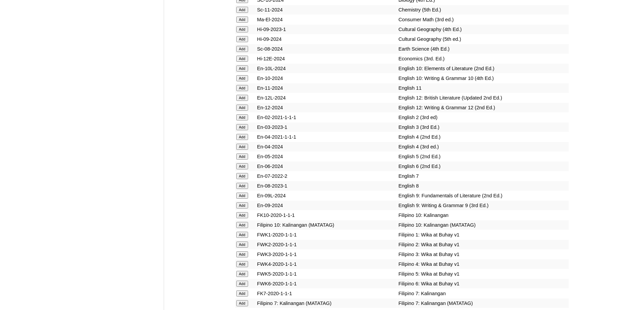
scroll to position [2051, 0]
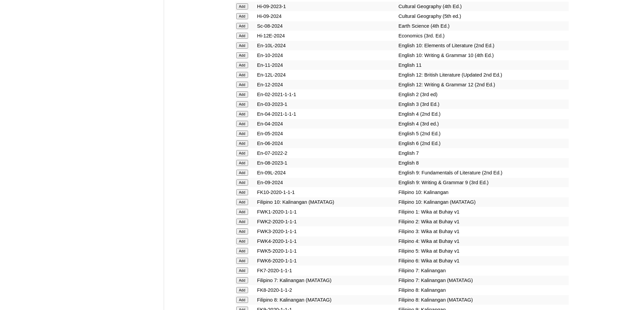
scroll to position [2083, 0]
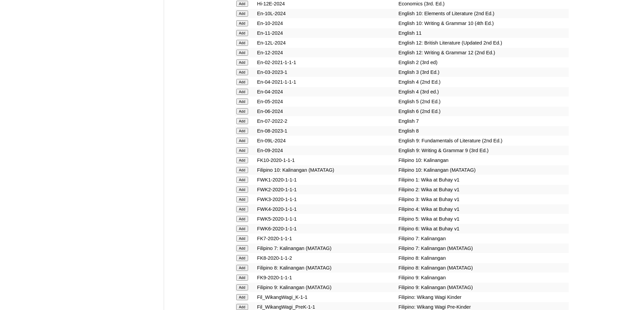
click at [239, 75] on input "Add" at bounding box center [242, 72] width 12 height 6
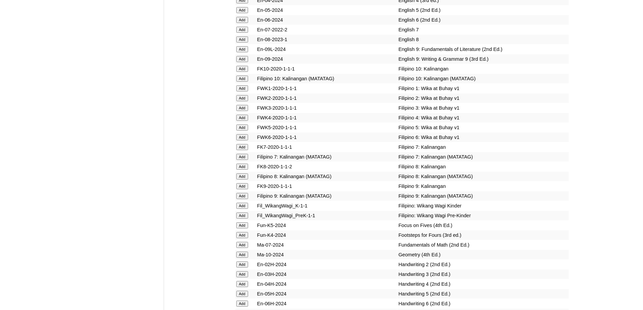
scroll to position [2184, 0]
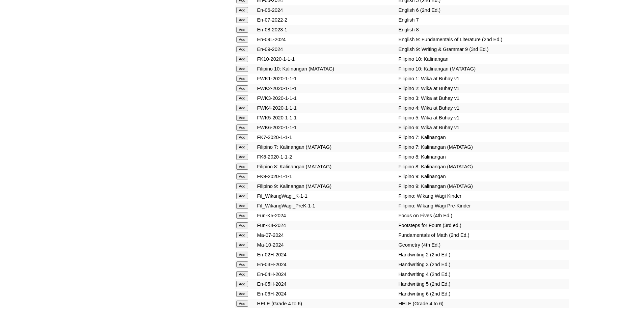
click at [247, 101] on input "Add" at bounding box center [242, 98] width 12 height 6
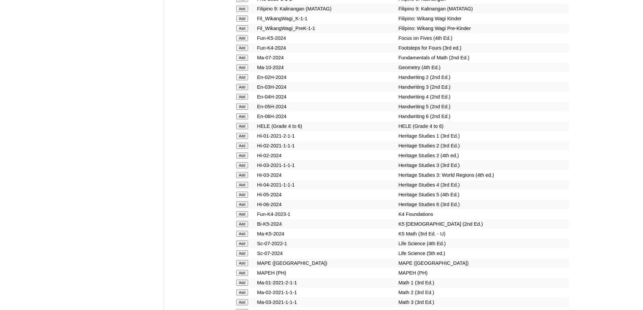
scroll to position [2382, 0]
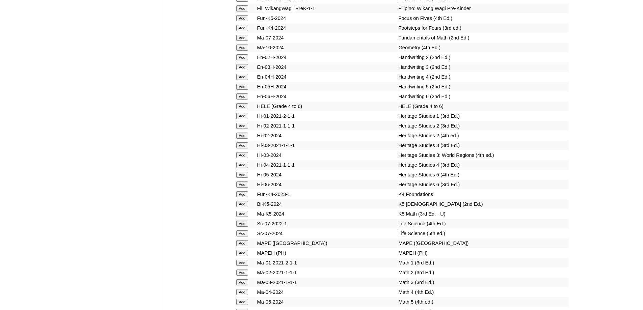
click at [244, 70] on input "Add" at bounding box center [242, 67] width 12 height 6
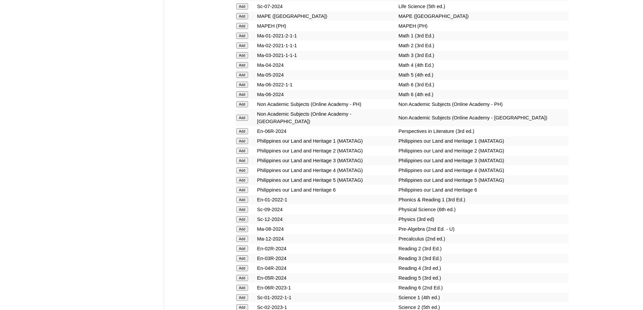
scroll to position [2613, 0]
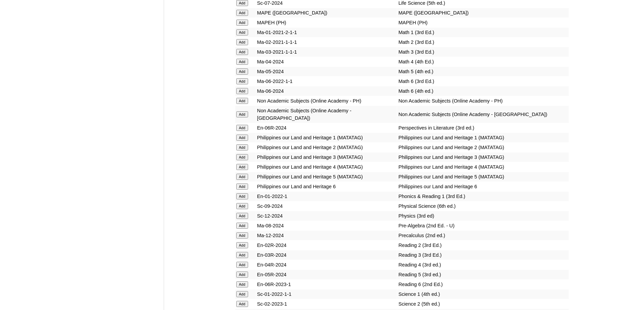
click at [243, 26] on input "Add" at bounding box center [242, 23] width 12 height 6
click at [245, 55] on input "Add" at bounding box center [242, 52] width 12 height 6
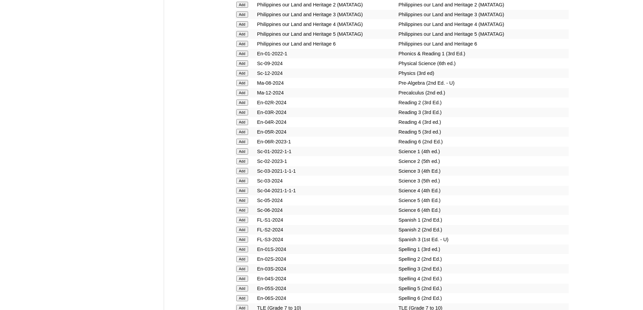
scroll to position [2775, 0]
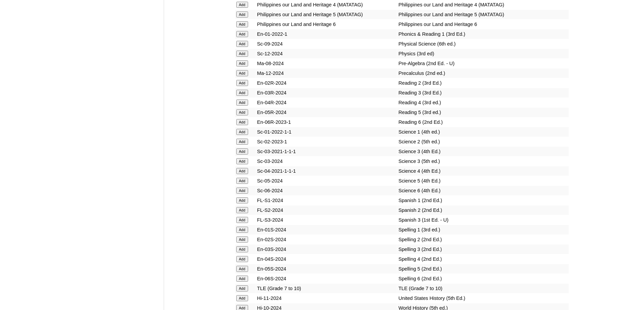
click at [240, 95] on form "Add" at bounding box center [245, 92] width 19 height 5
click at [240, 96] on input "Add" at bounding box center [242, 93] width 12 height 6
click at [244, 164] on input "Add" at bounding box center [242, 161] width 12 height 6
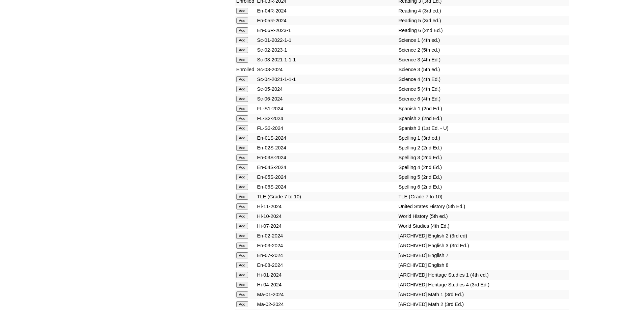
scroll to position [2873, 0]
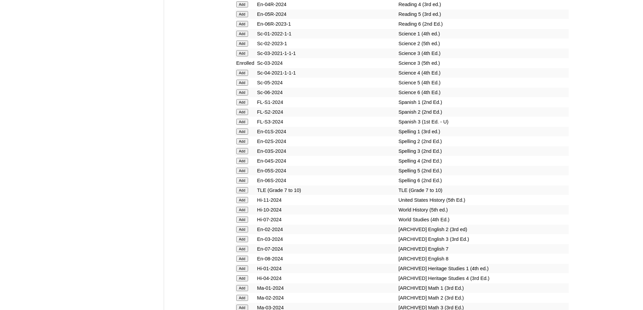
click at [246, 154] on input "Add" at bounding box center [242, 151] width 12 height 6
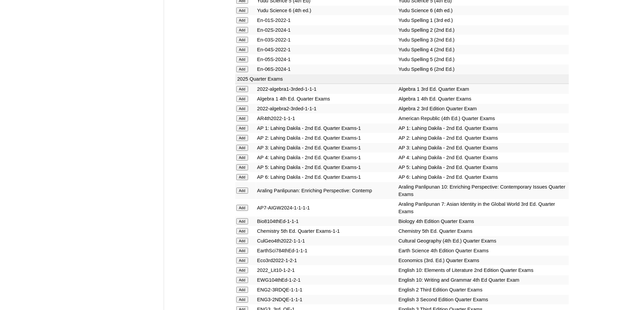
scroll to position [608, 0]
click at [238, 149] on input "Add" at bounding box center [242, 146] width 12 height 6
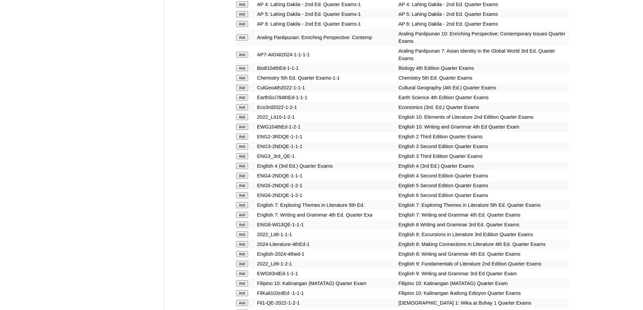
scroll to position [777, 0]
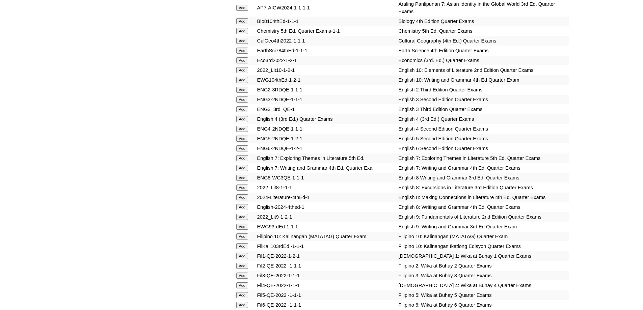
scroll to position [839, 0]
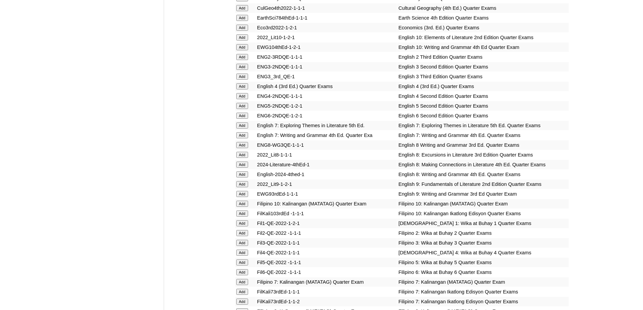
click at [246, 80] on input "Add" at bounding box center [242, 77] width 12 height 6
click at [243, 80] on input "Add" at bounding box center [242, 77] width 12 height 6
click at [247, 246] on input "Add" at bounding box center [242, 243] width 12 height 6
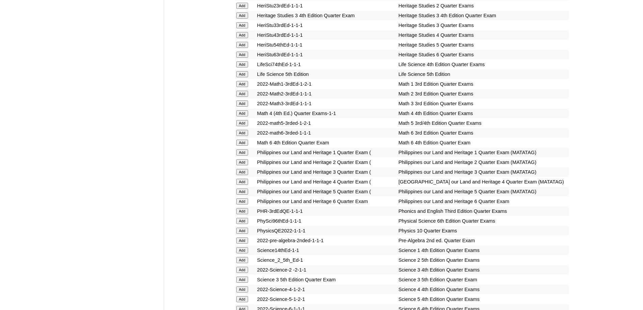
scroll to position [1234, 0]
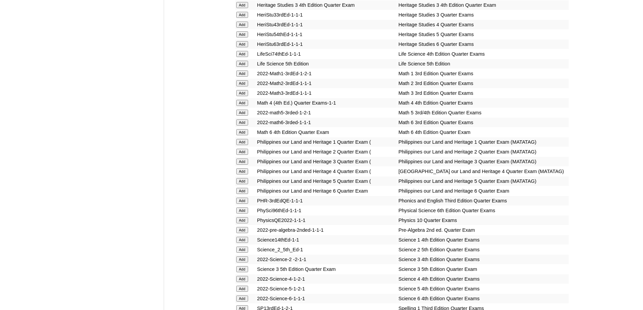
click at [251, 96] on form "Add" at bounding box center [245, 92] width 19 height 5
click at [244, 96] on input "Add" at bounding box center [242, 93] width 12 height 6
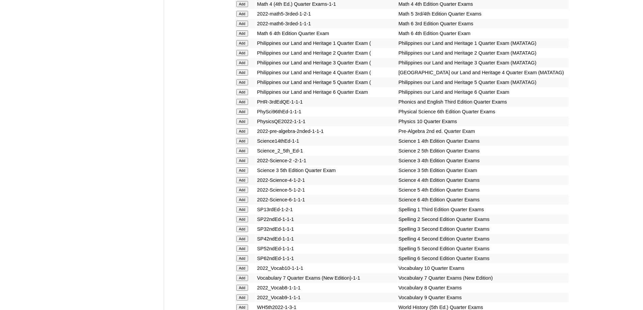
scroll to position [1335, 0]
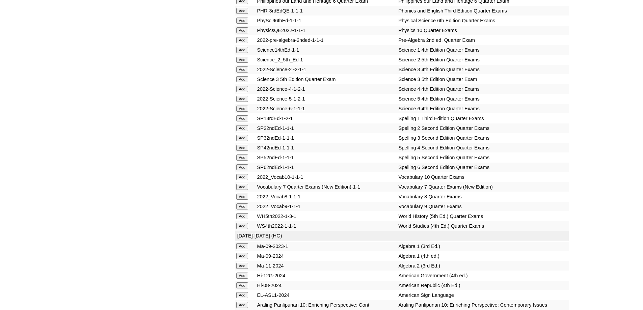
scroll to position [1420, 0]
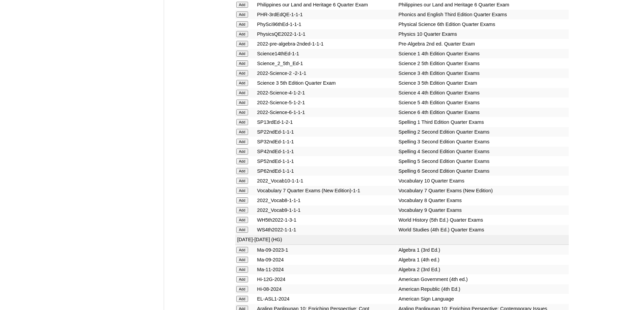
click at [243, 86] on input "Add" at bounding box center [242, 83] width 12 height 6
click at [245, 145] on input "Add" at bounding box center [242, 142] width 12 height 6
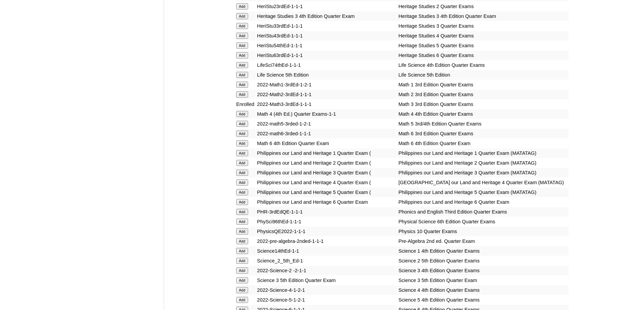
scroll to position [1184, 0]
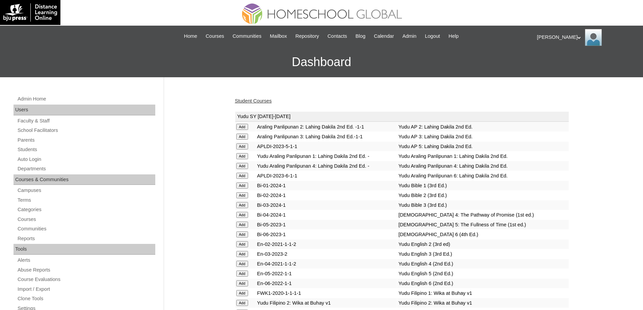
click at [267, 103] on link "Student Courses" at bounding box center [253, 100] width 37 height 5
